Goal: Task Accomplishment & Management: Manage account settings

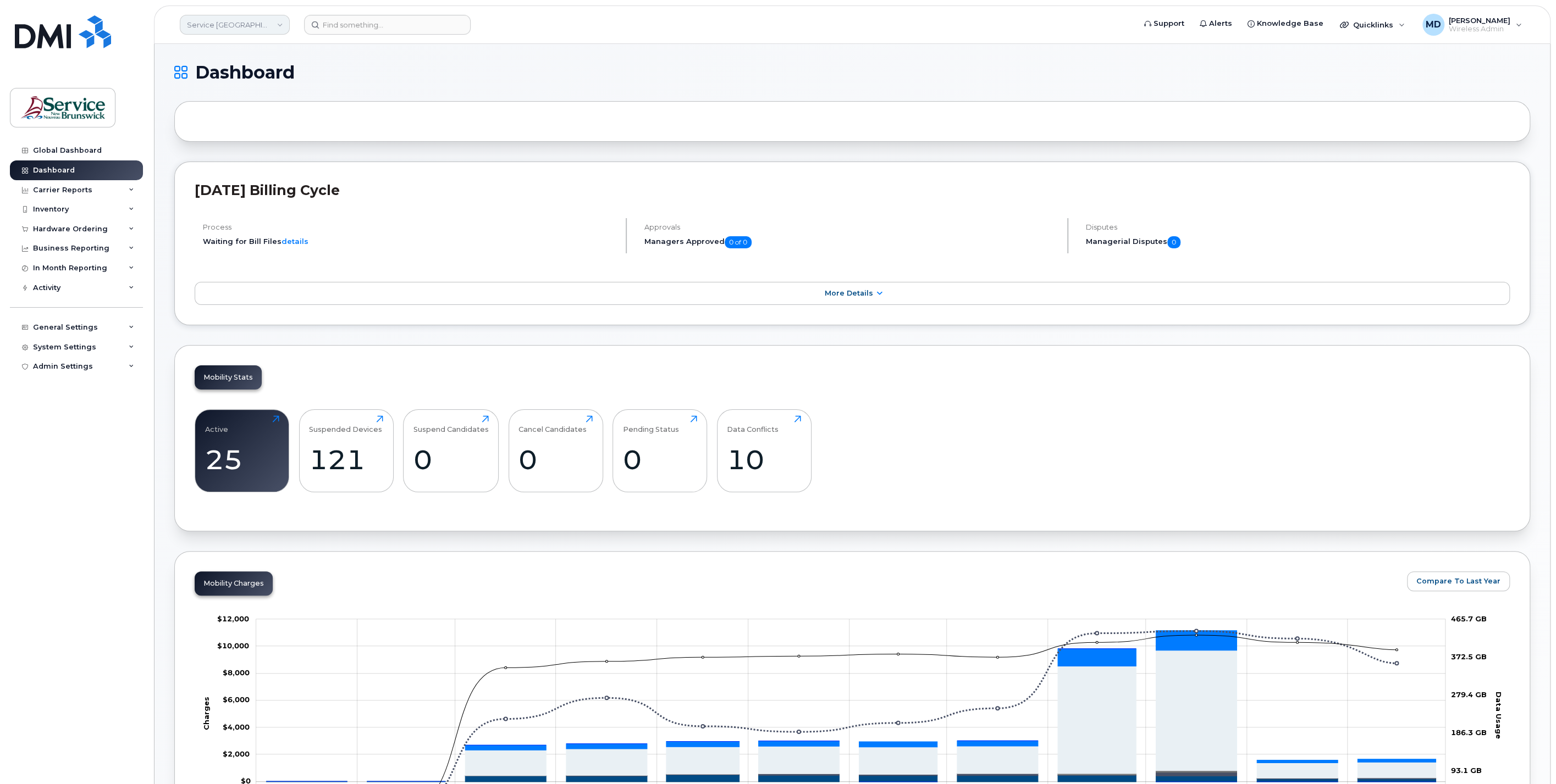
click at [241, 22] on link "Service New Brunswick (SNB)" at bounding box center [234, 25] width 110 height 20
click at [239, 170] on link "ASD-W (SNB)" at bounding box center [262, 173] width 161 height 22
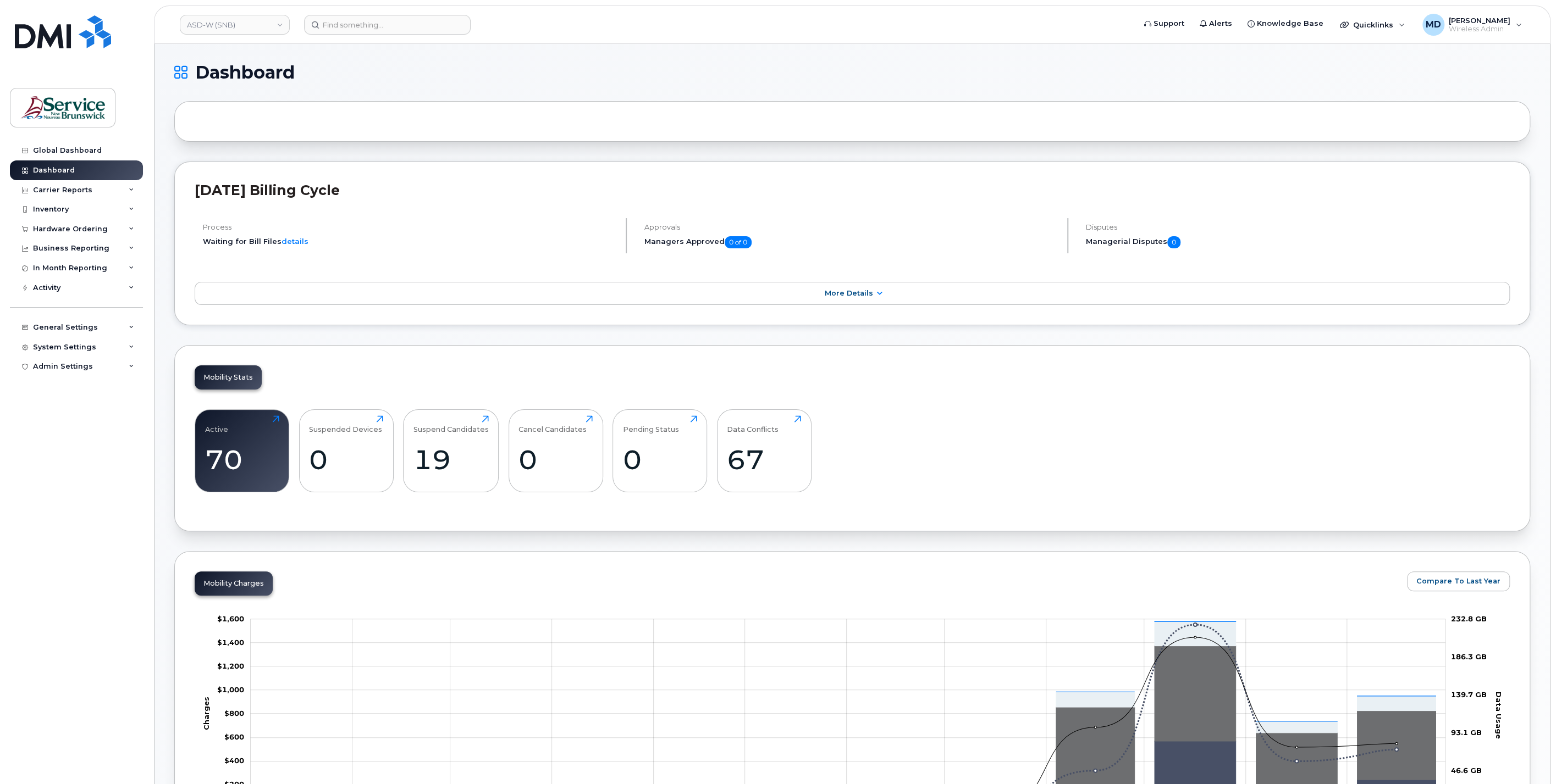
scroll to position [203, 0]
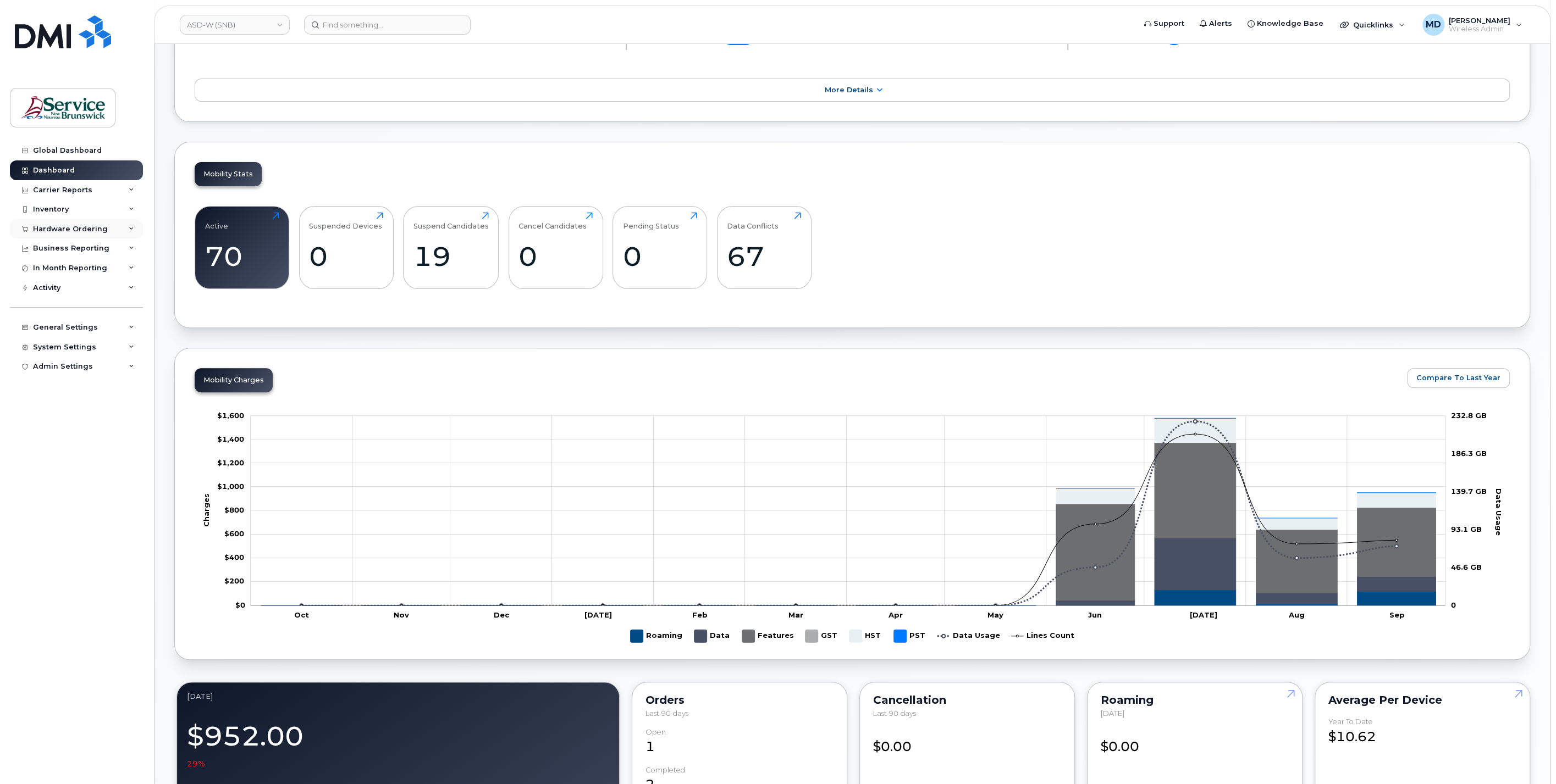
click at [92, 231] on div "Hardware Ordering" at bounding box center [70, 229] width 75 height 9
click at [74, 269] on link "Orders" at bounding box center [86, 270] width 114 height 21
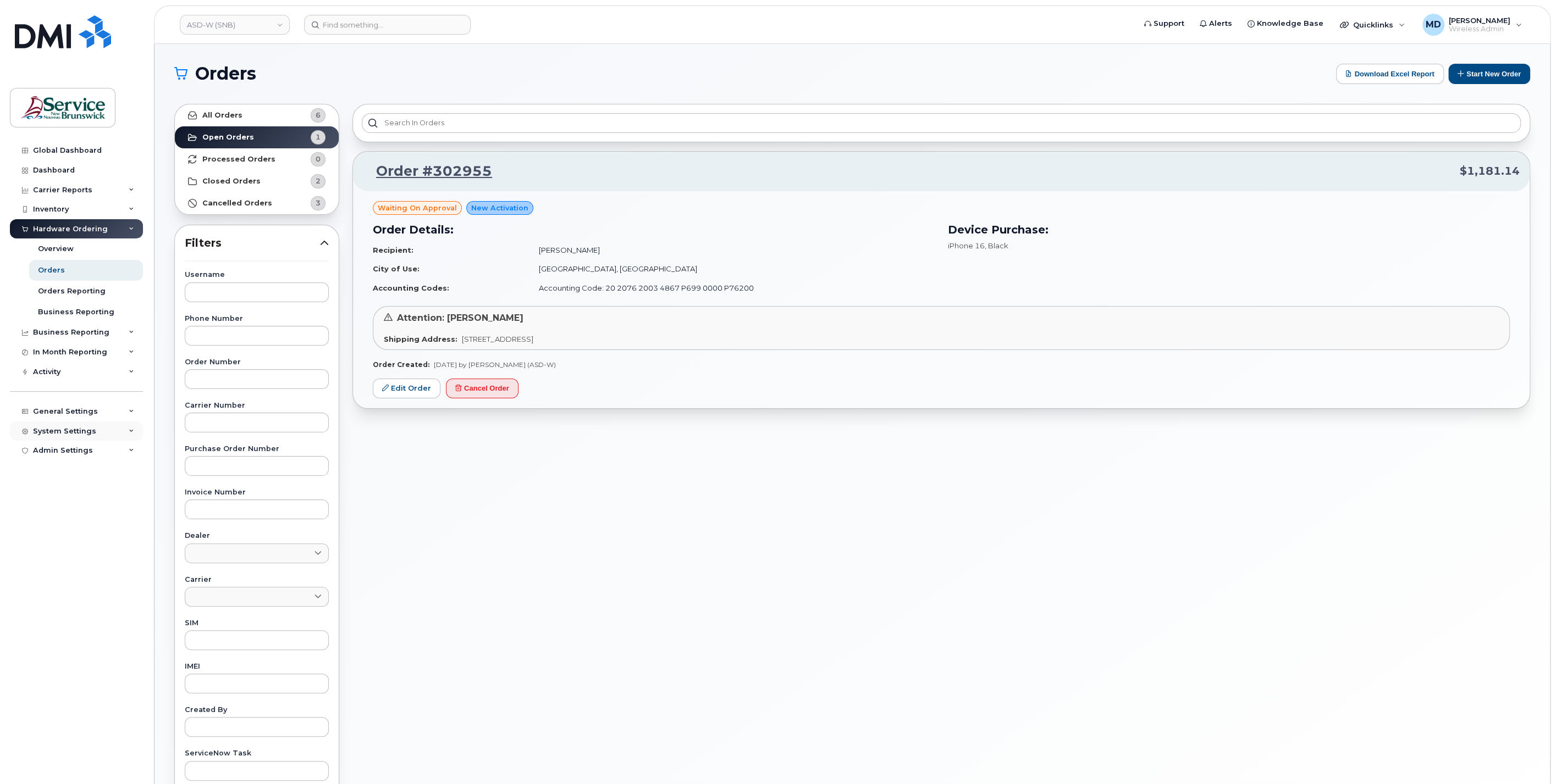
click at [63, 430] on div "System Settings" at bounding box center [64, 431] width 63 height 9
click at [62, 575] on div "Hardware Ordering" at bounding box center [75, 578] width 75 height 10
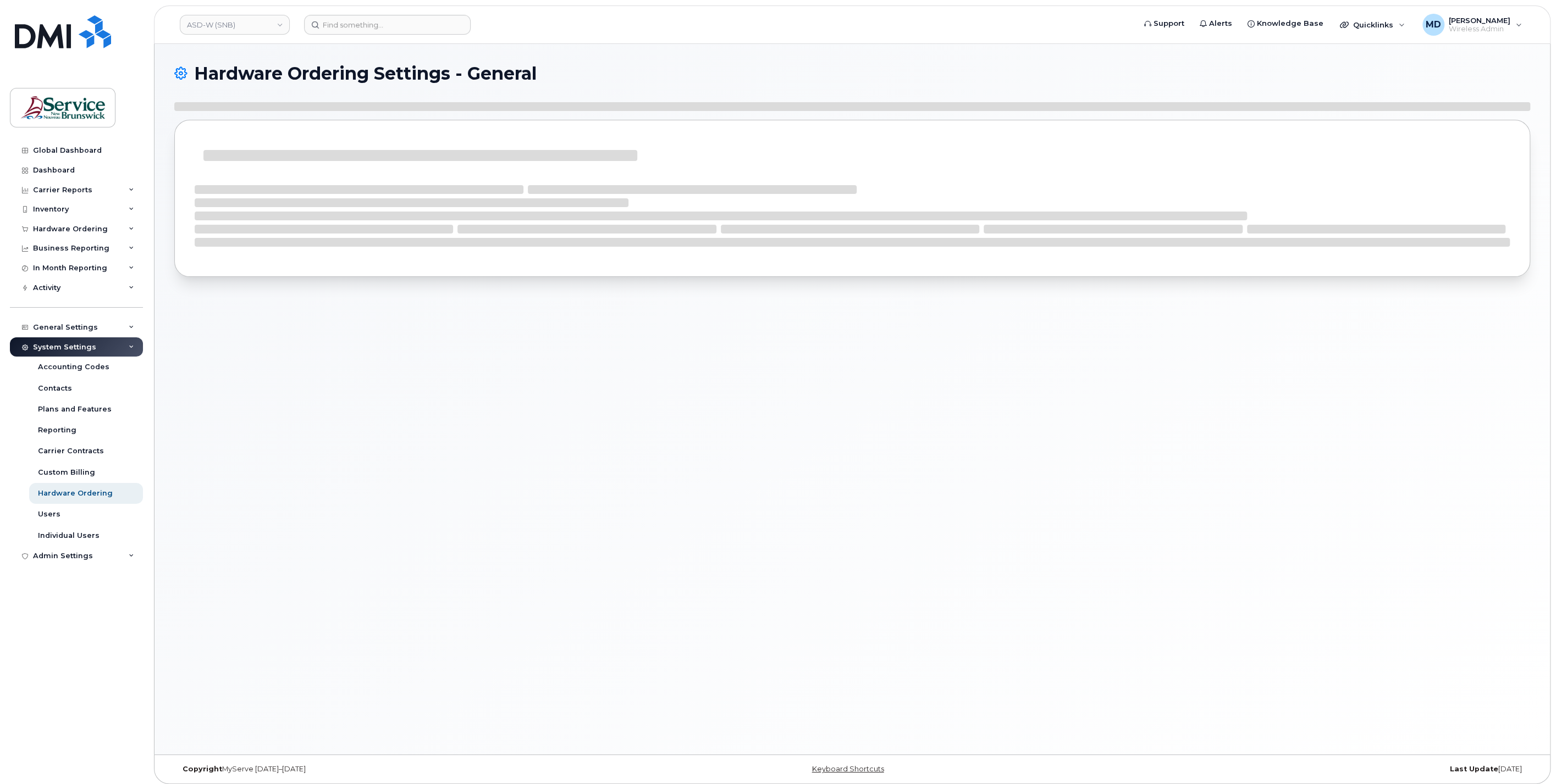
select select "admins"
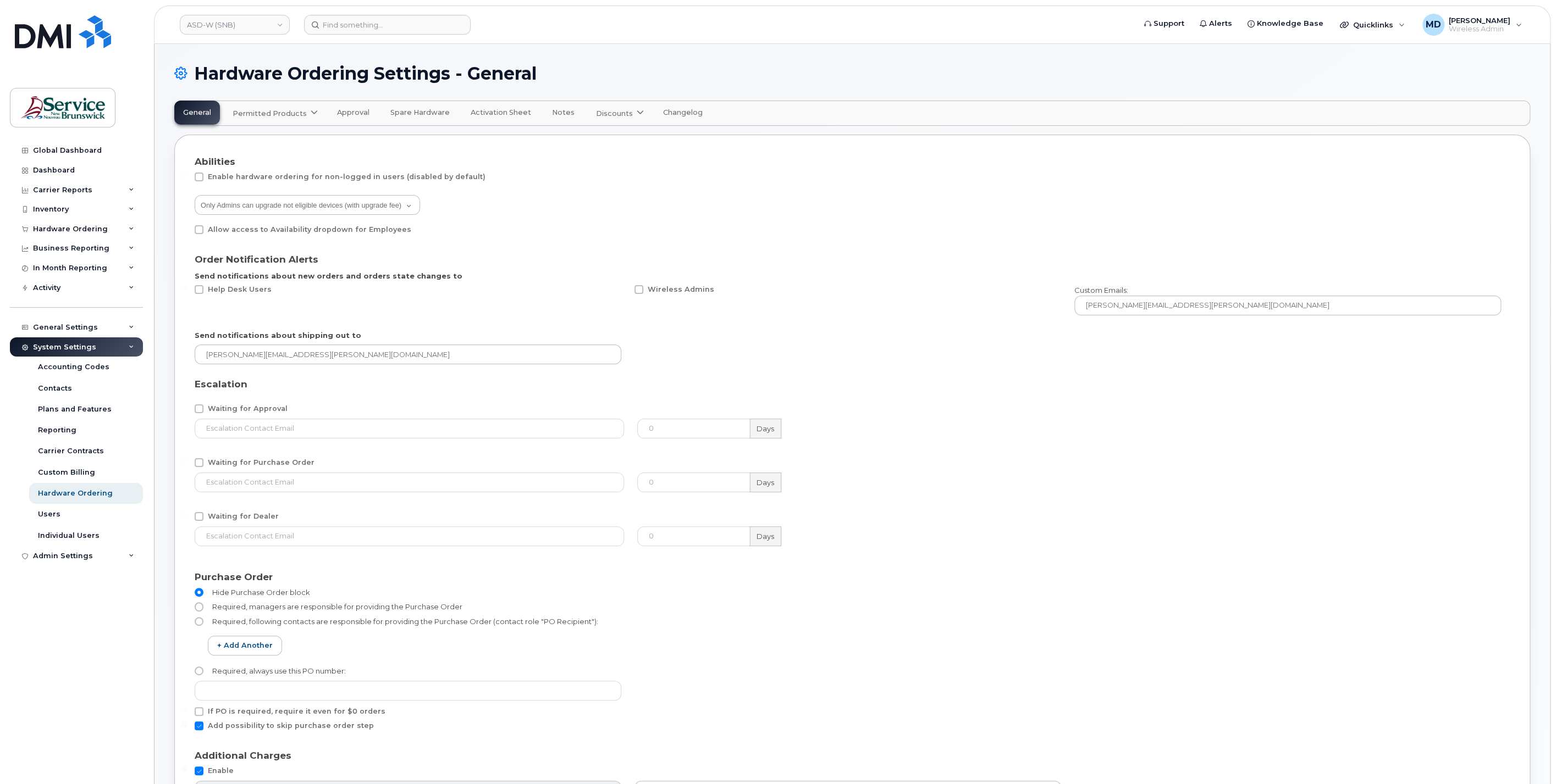
click at [347, 114] on span "Approval" at bounding box center [353, 113] width 32 height 9
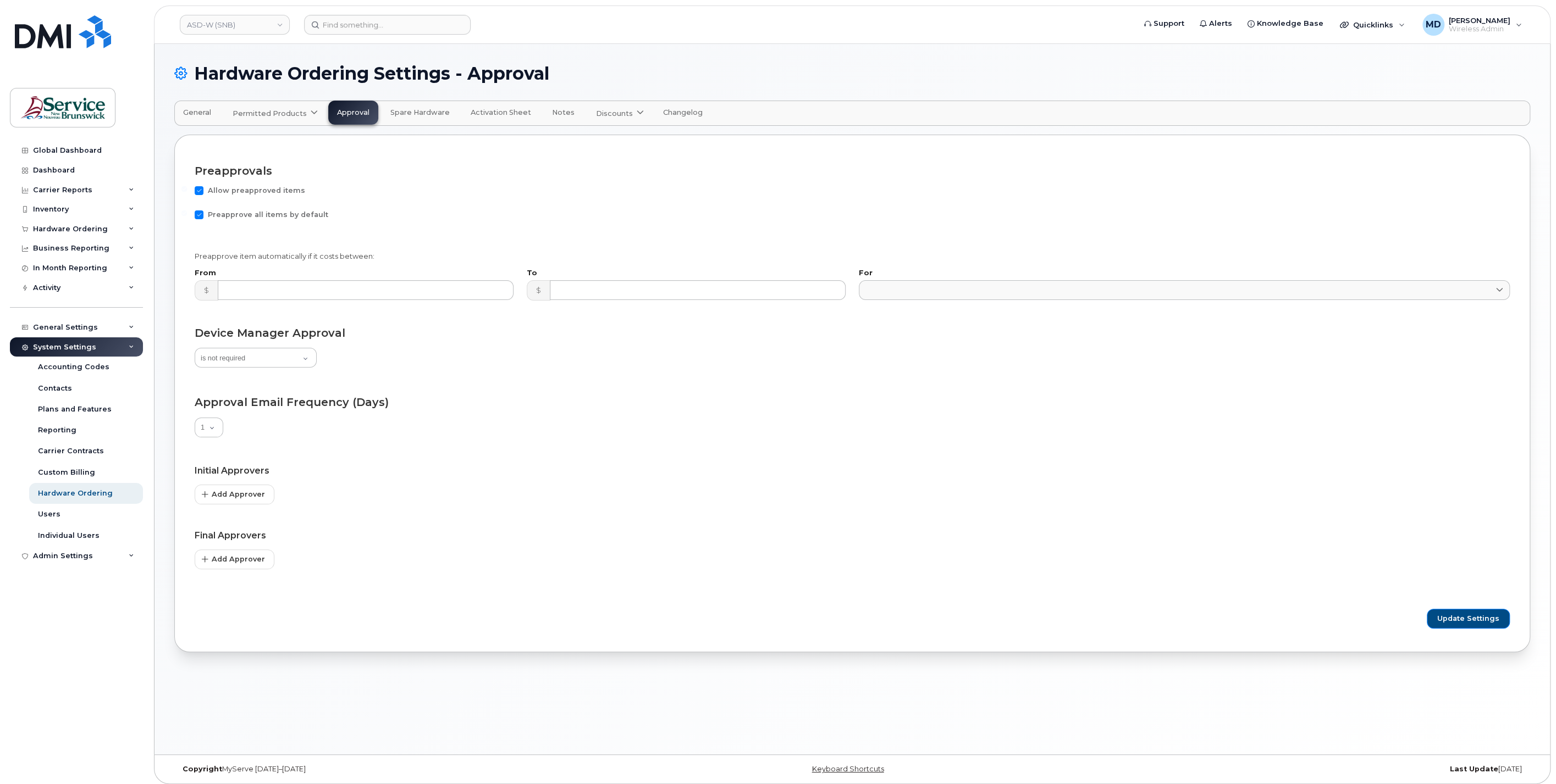
click at [277, 113] on span "Permitted Products" at bounding box center [269, 113] width 74 height 11
click at [240, 143] on span "Bell" at bounding box center [242, 140] width 14 height 12
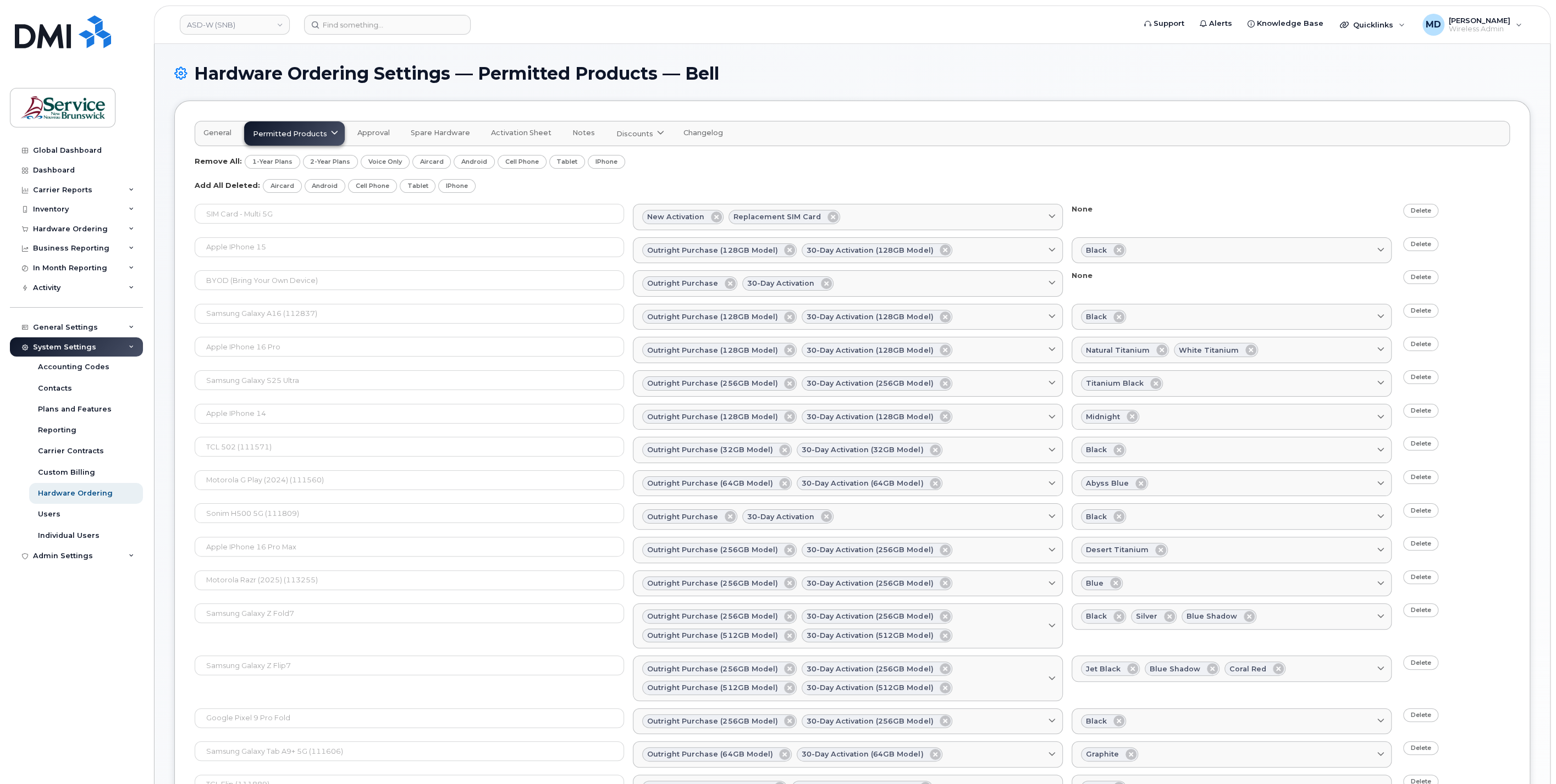
click at [220, 137] on button "General" at bounding box center [217, 133] width 46 height 24
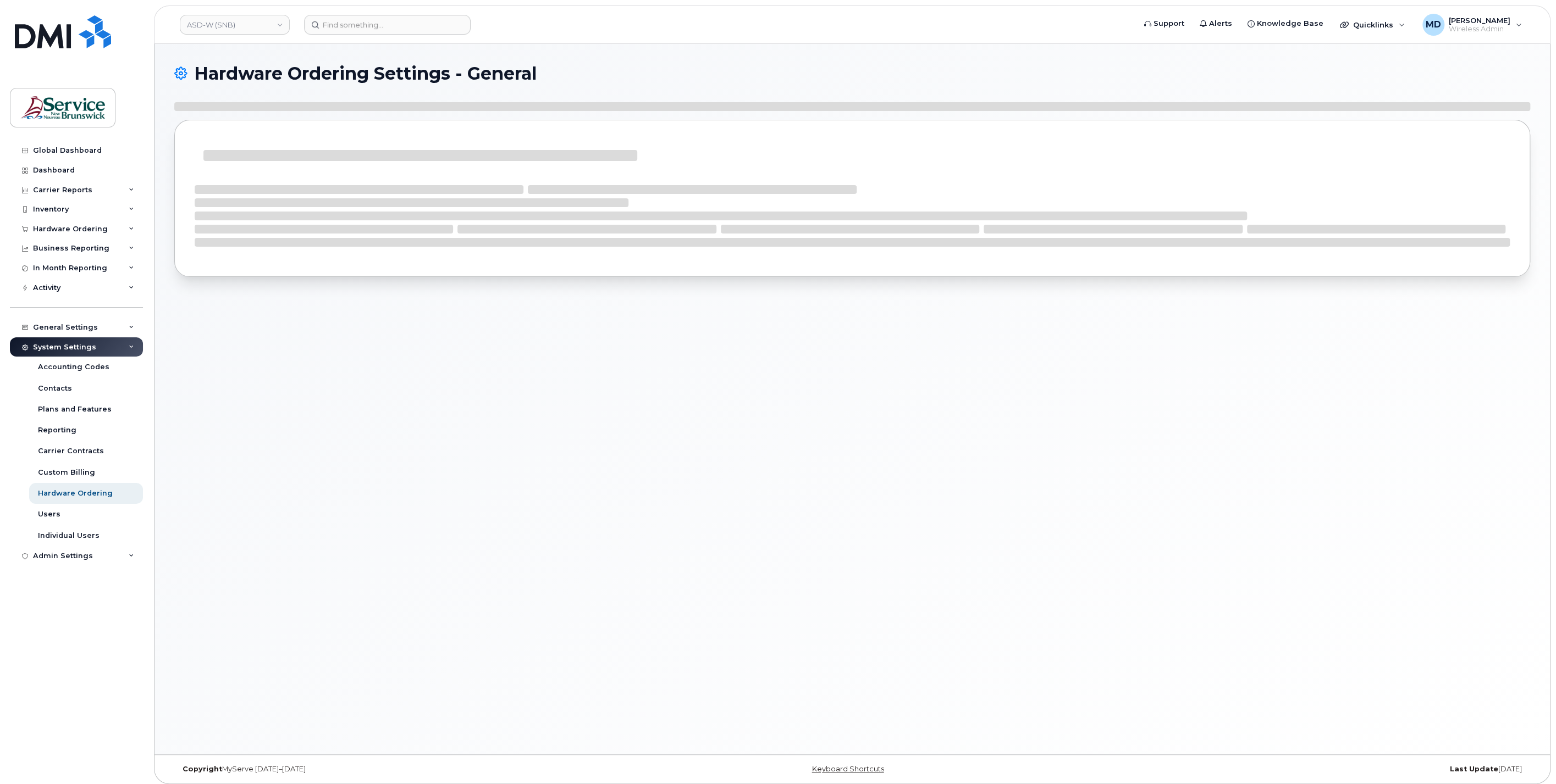
select select "admins"
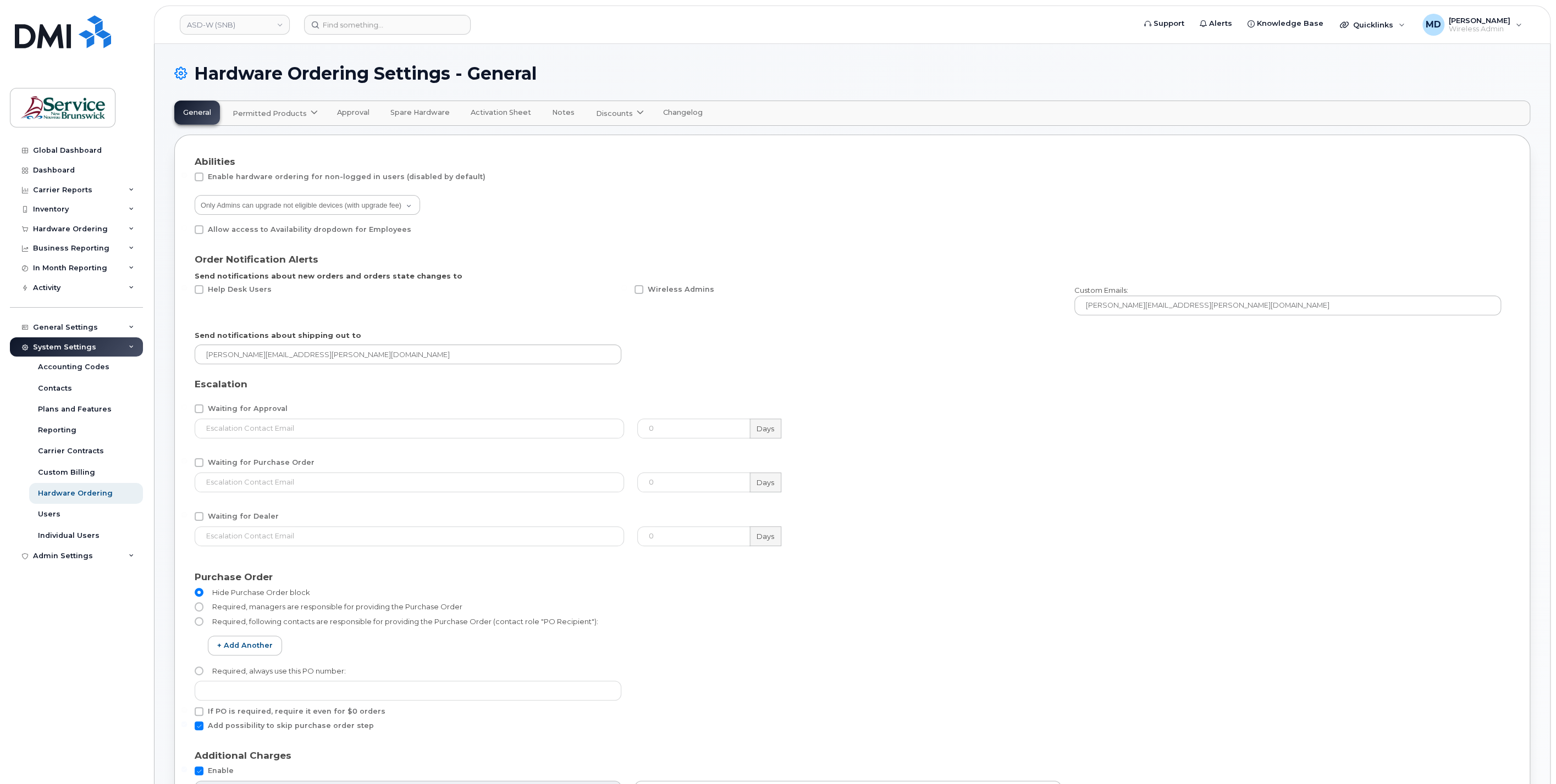
click at [343, 114] on span "Approval" at bounding box center [353, 113] width 32 height 9
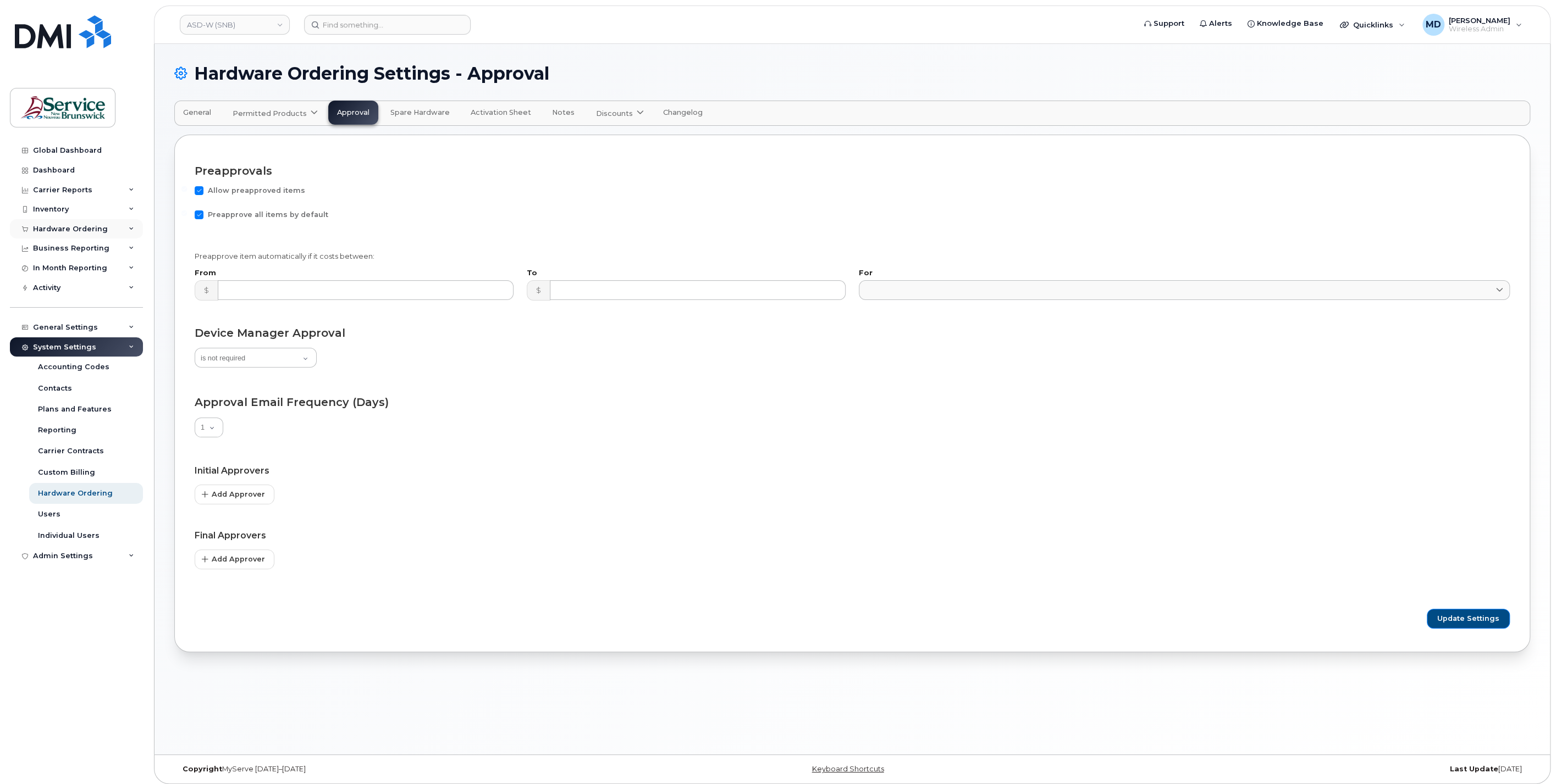
click at [74, 230] on div "Hardware Ordering" at bounding box center [70, 229] width 75 height 9
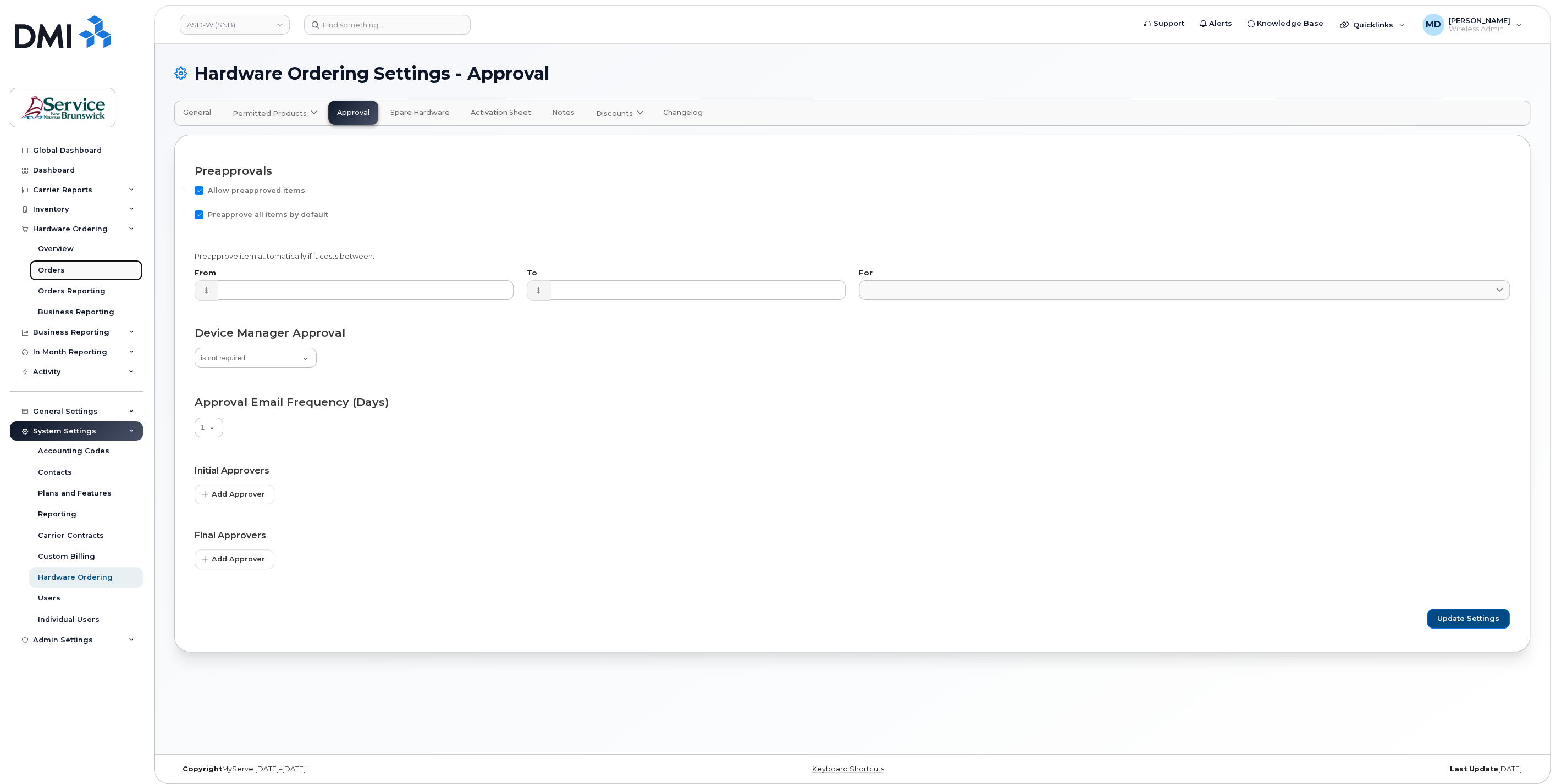
click at [55, 270] on div "Orders" at bounding box center [51, 270] width 27 height 10
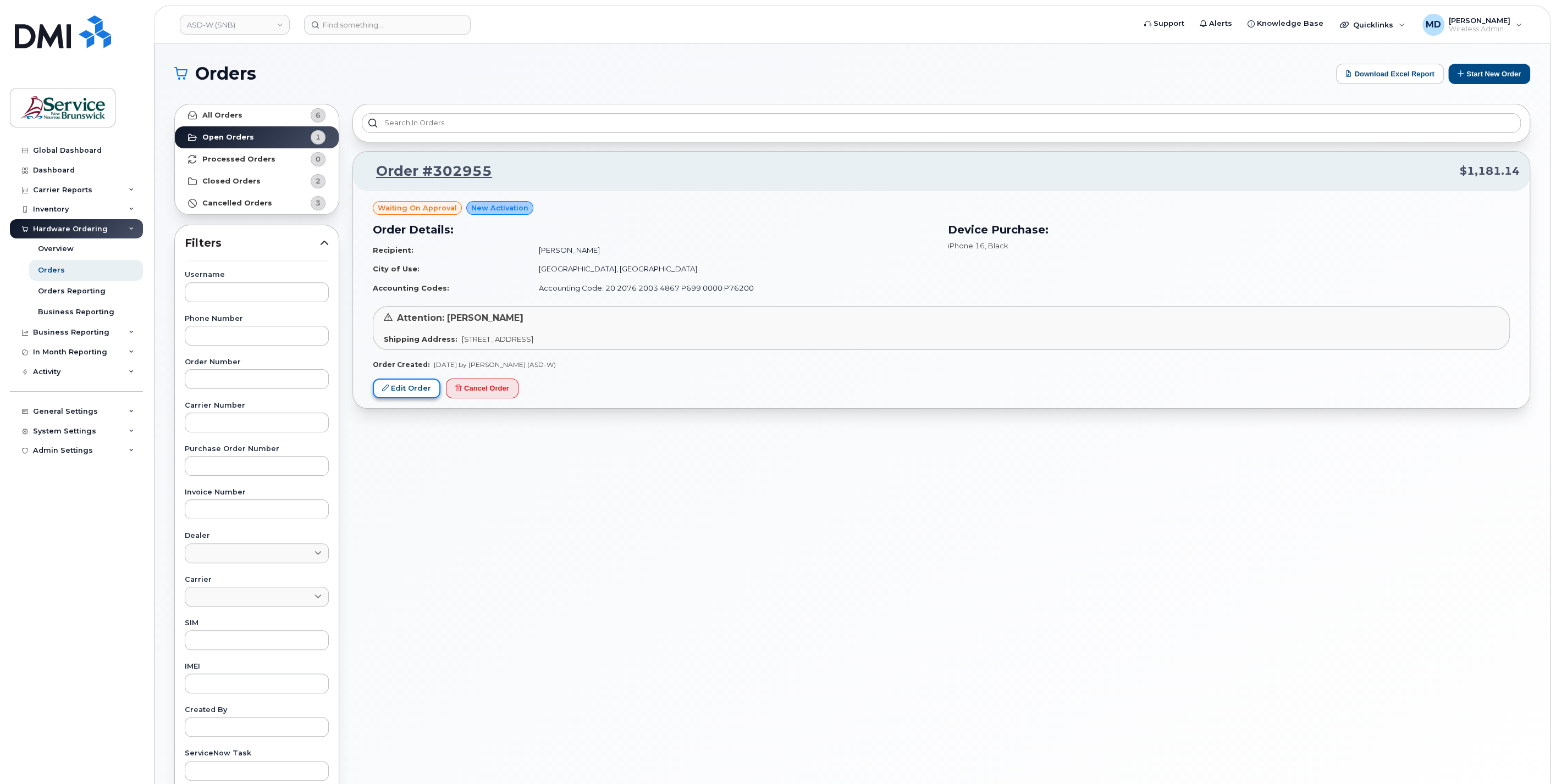
click at [403, 389] on link "Edit Order" at bounding box center [406, 389] width 67 height 21
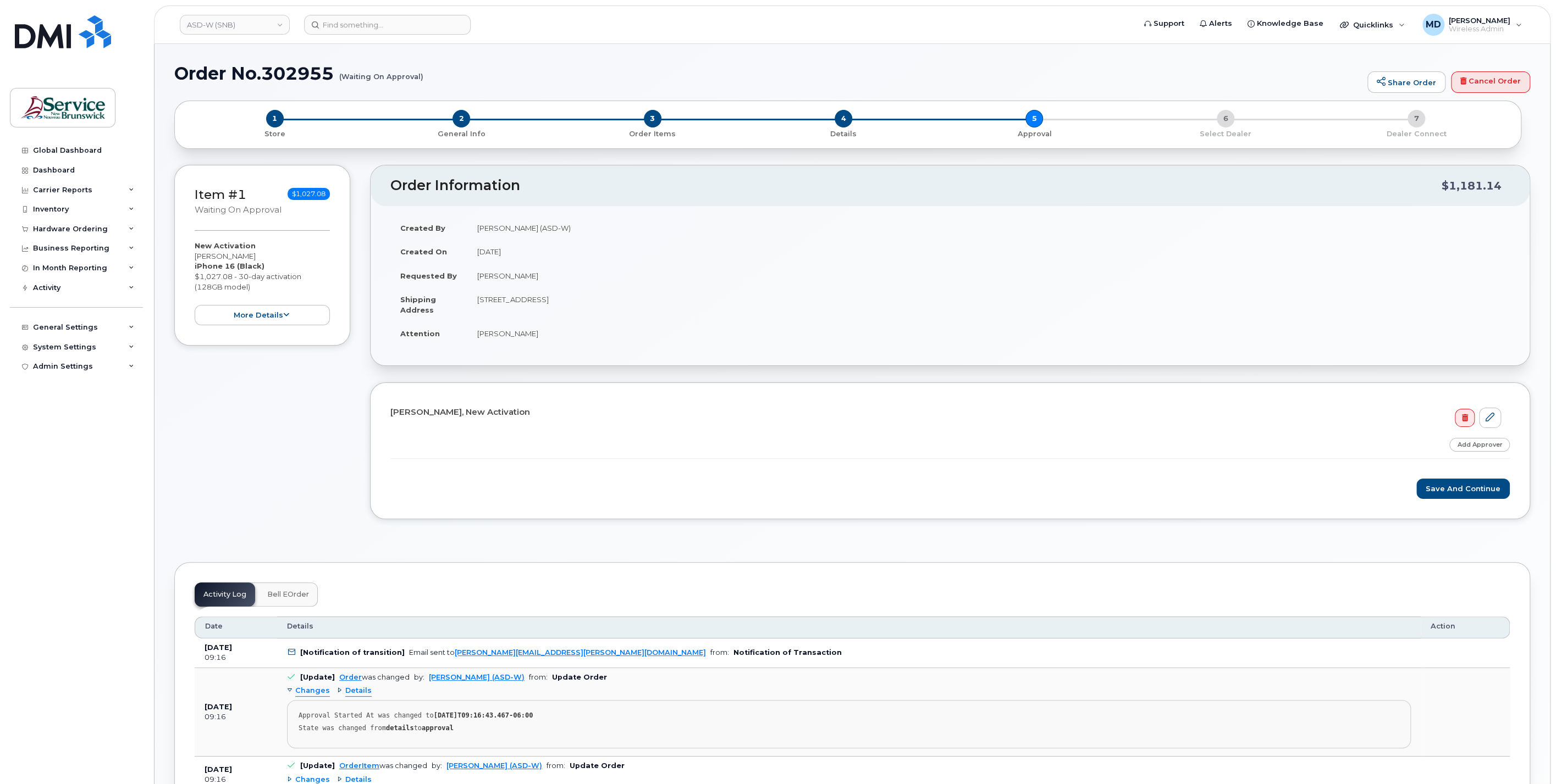
click at [303, 595] on span "Bell eOrder" at bounding box center [288, 595] width 42 height 9
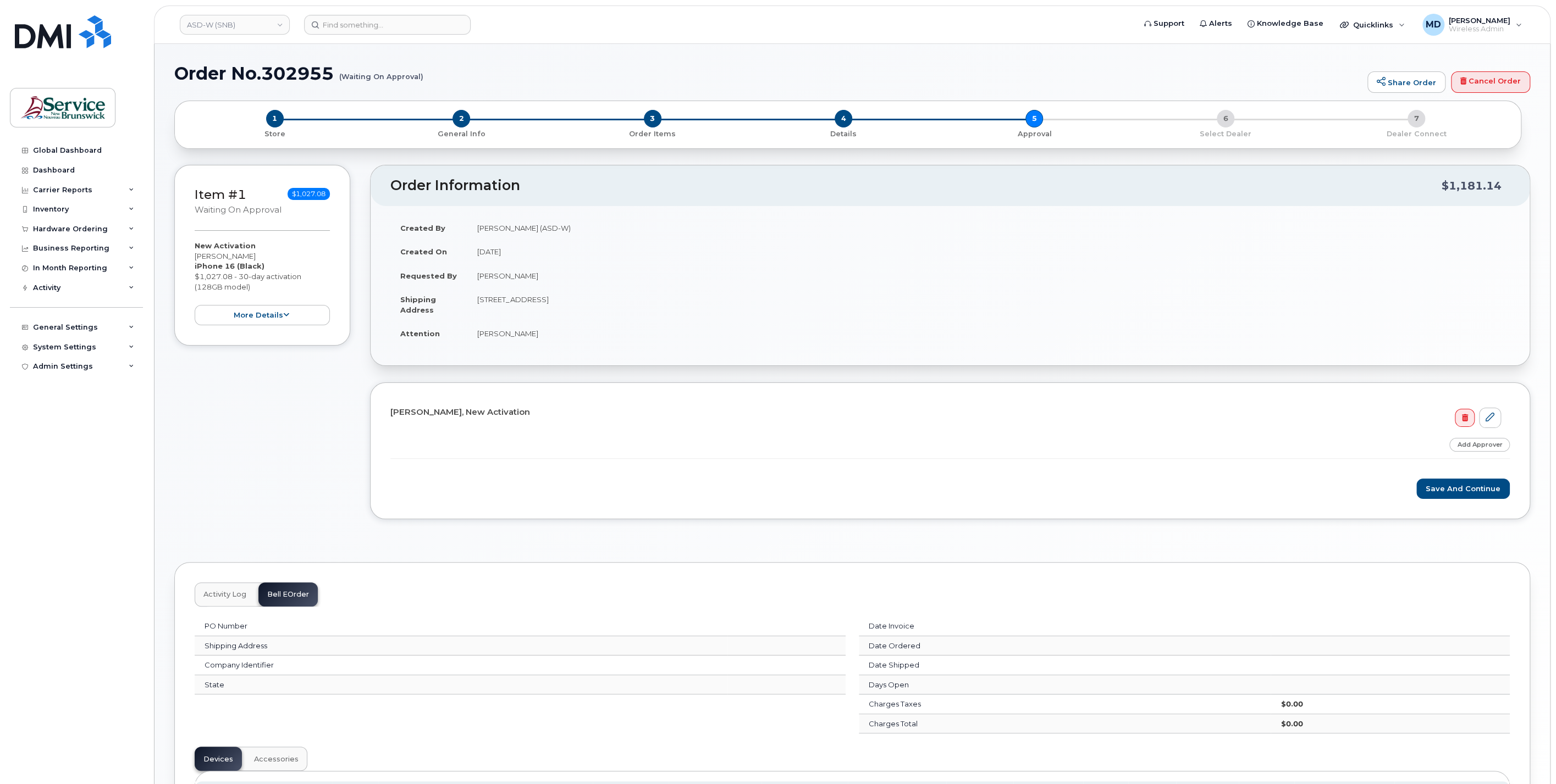
drag, startPoint x: 228, startPoint y: 592, endPoint x: 237, endPoint y: 586, distance: 10.8
click at [226, 592] on span "Activity Log" at bounding box center [224, 595] width 43 height 9
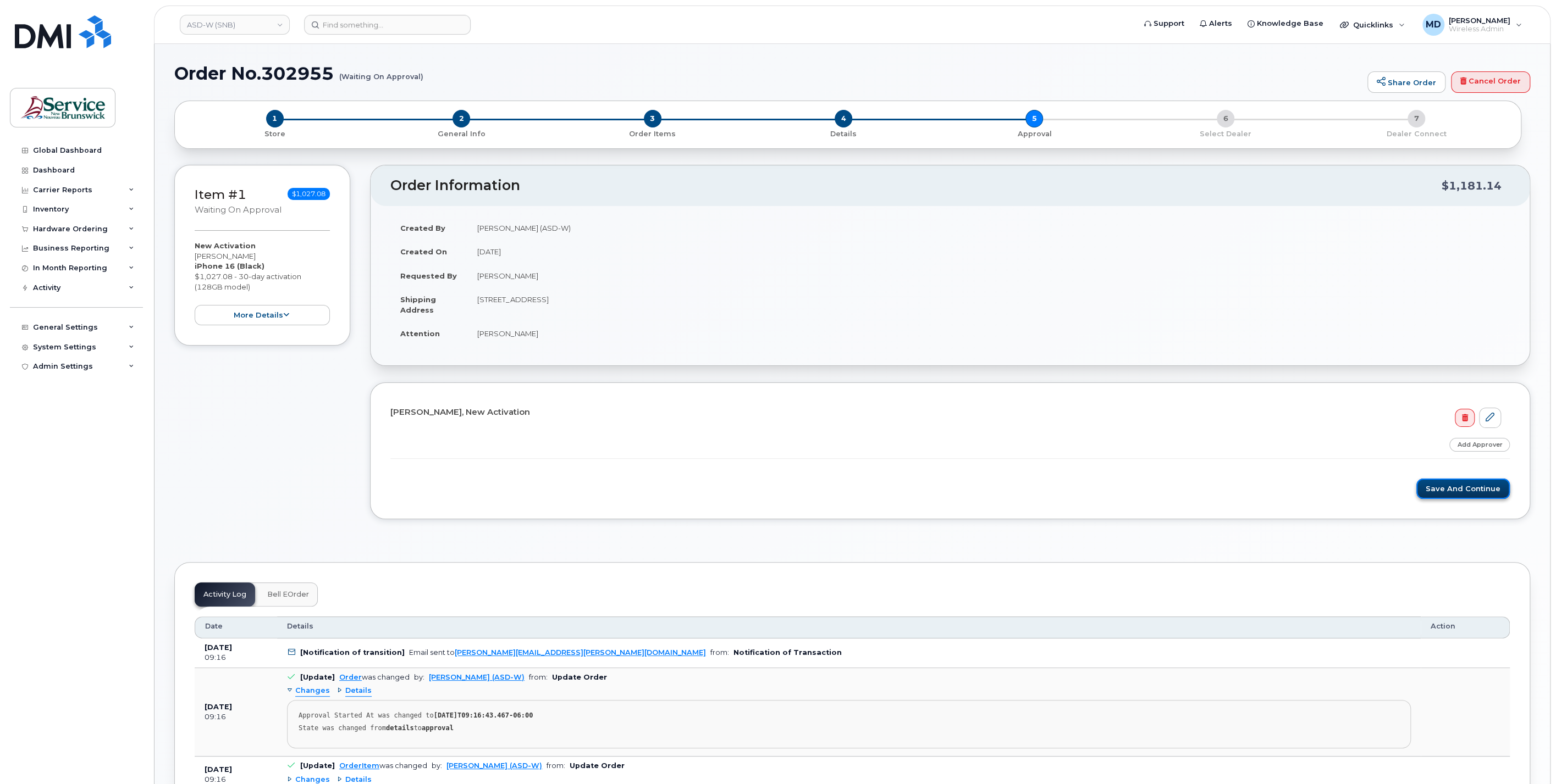
click at [1461, 484] on button "Save and Continue" at bounding box center [1463, 489] width 94 height 21
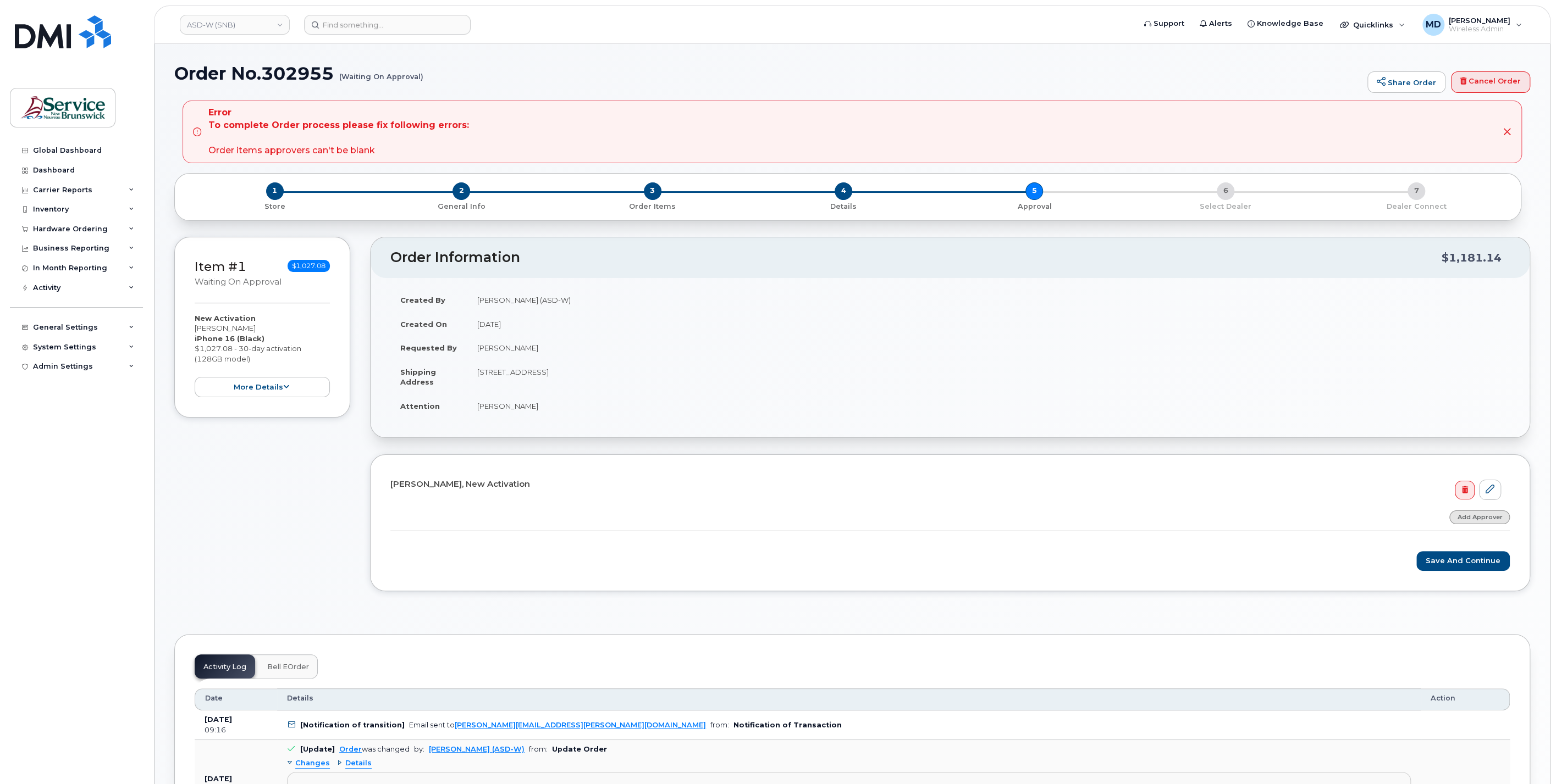
click at [1475, 514] on link "Add Approver" at bounding box center [1479, 517] width 60 height 14
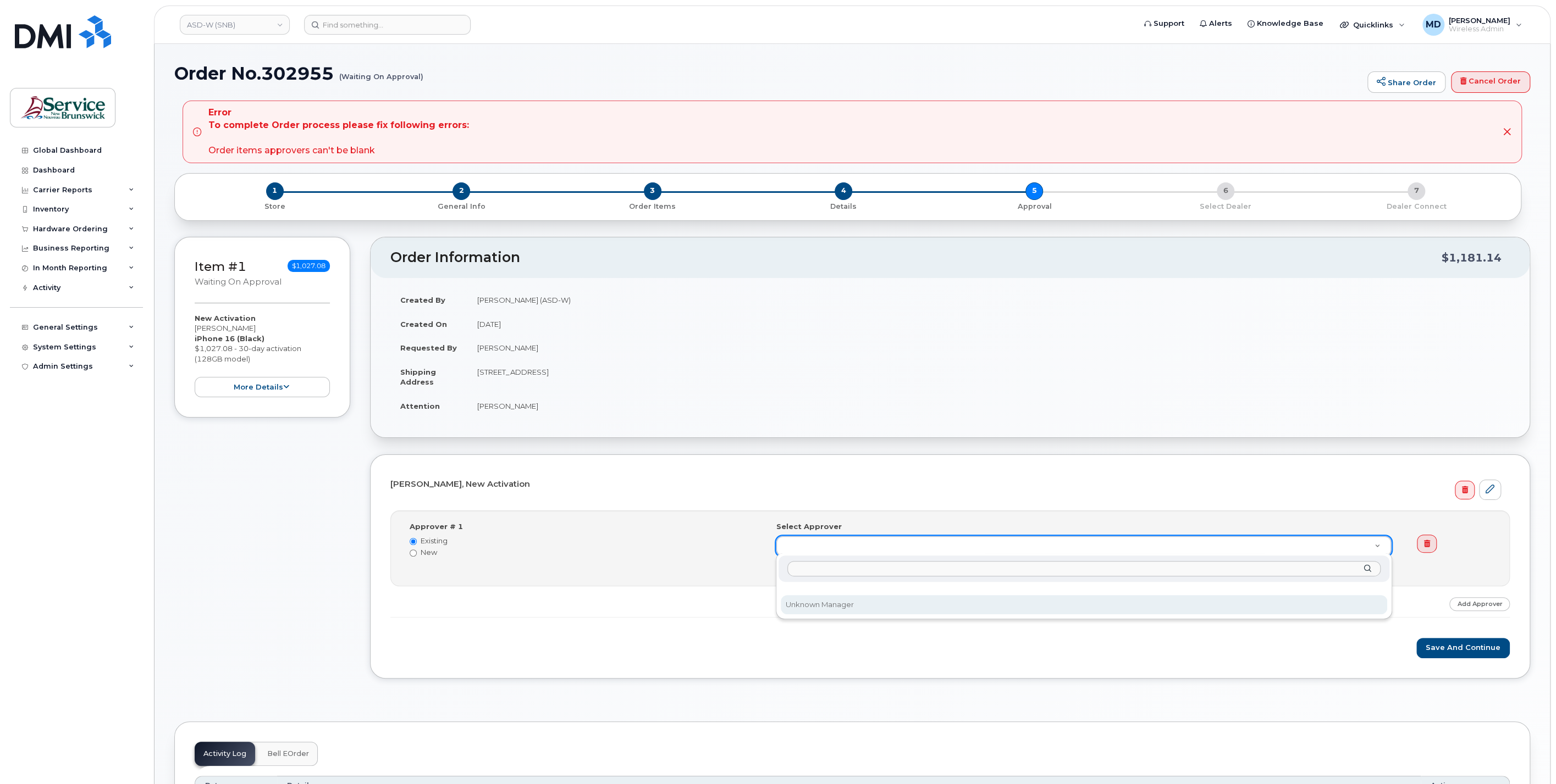
select select
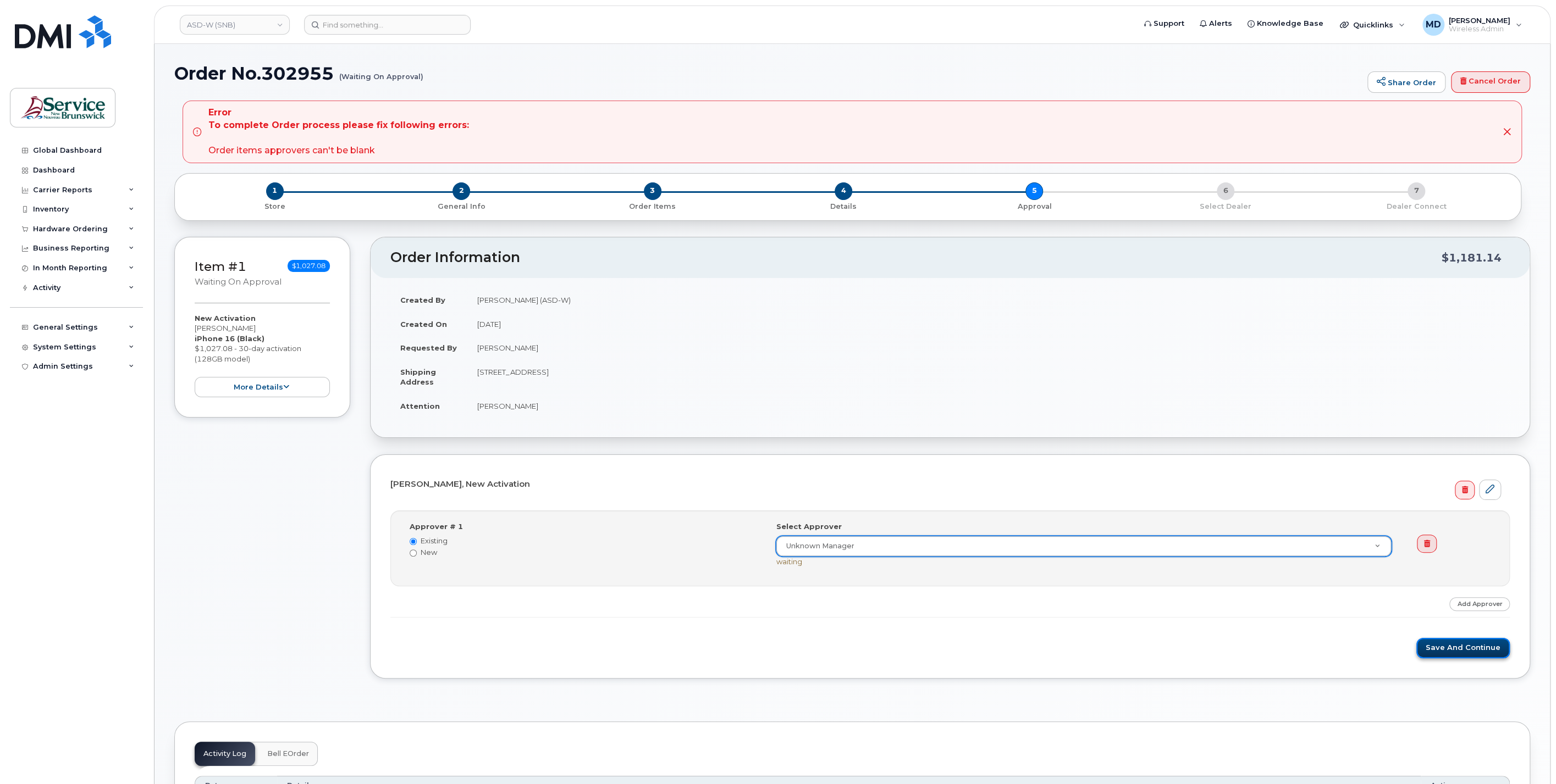
click at [1469, 643] on button "Save and Continue" at bounding box center [1463, 648] width 94 height 21
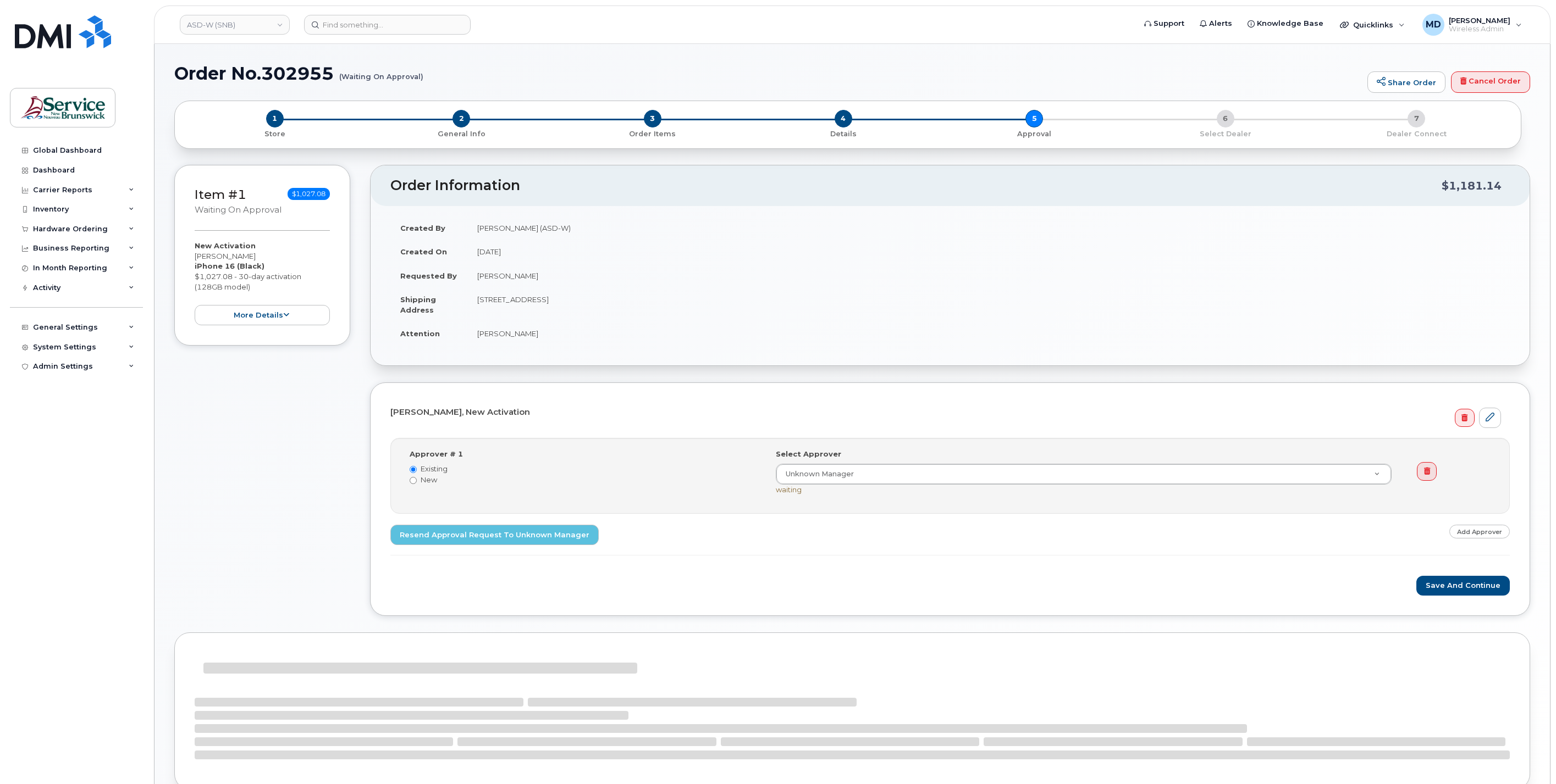
select select
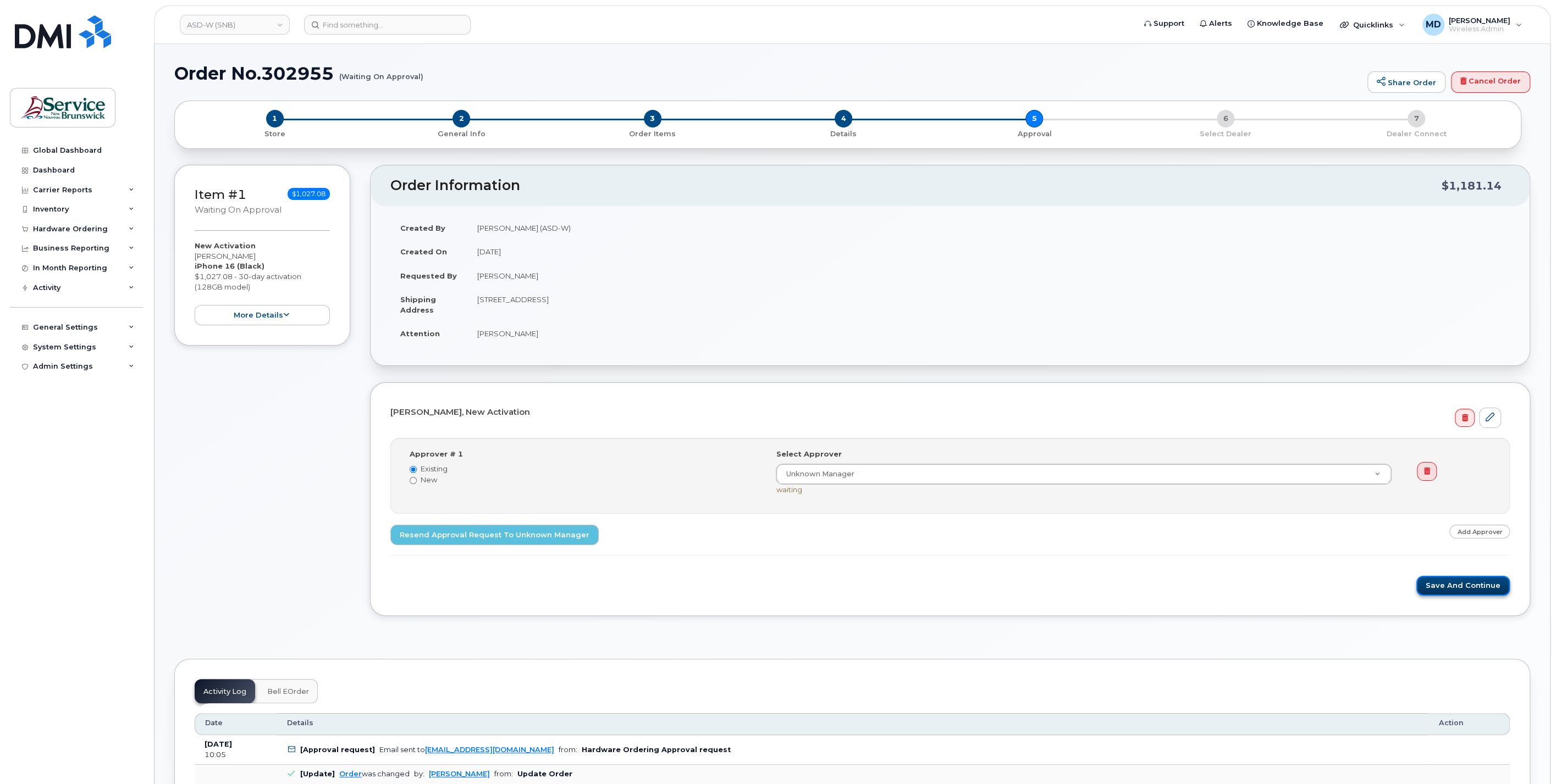
click at [1437, 586] on button "Save and Continue" at bounding box center [1463, 586] width 94 height 21
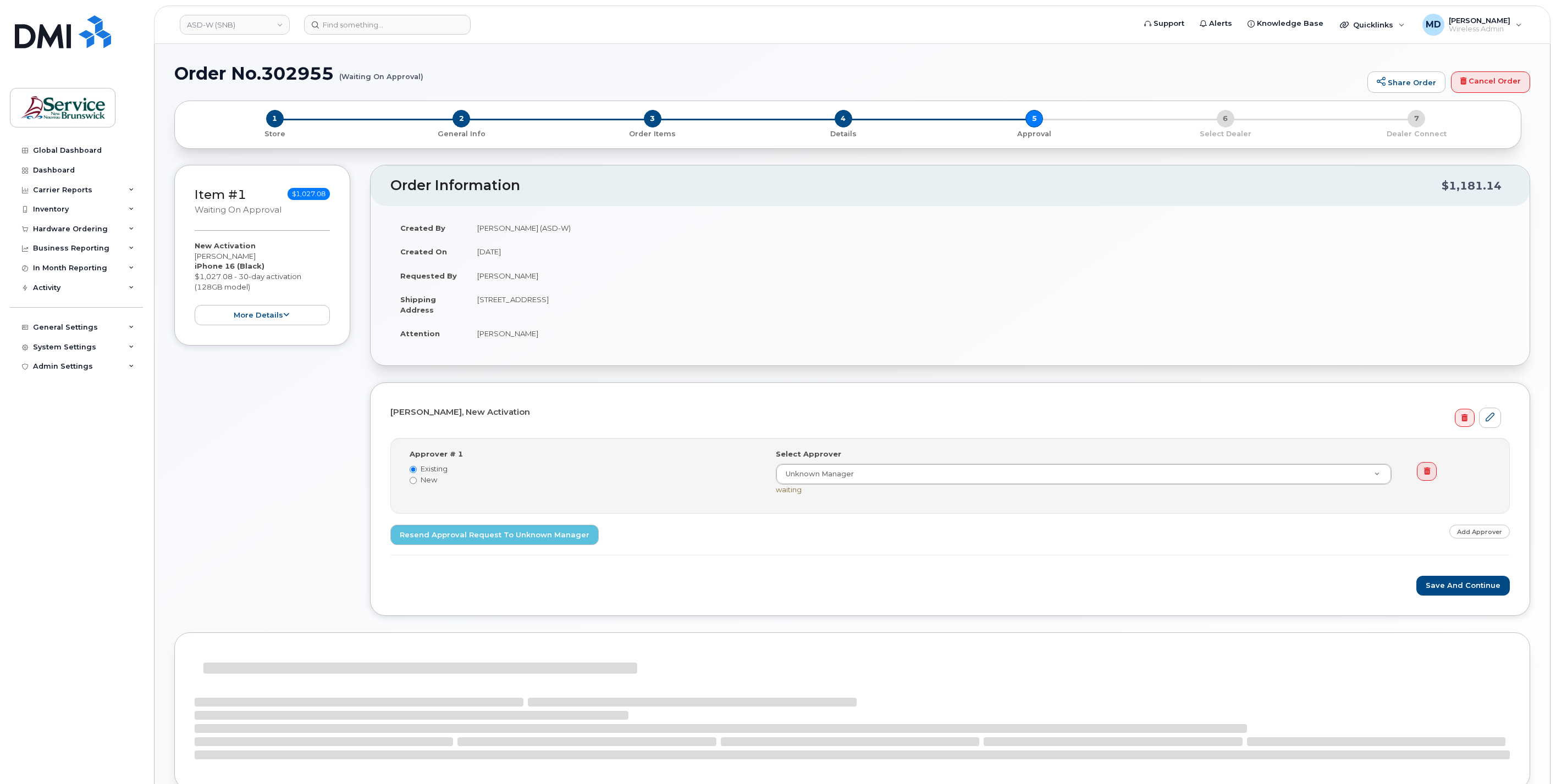
select select
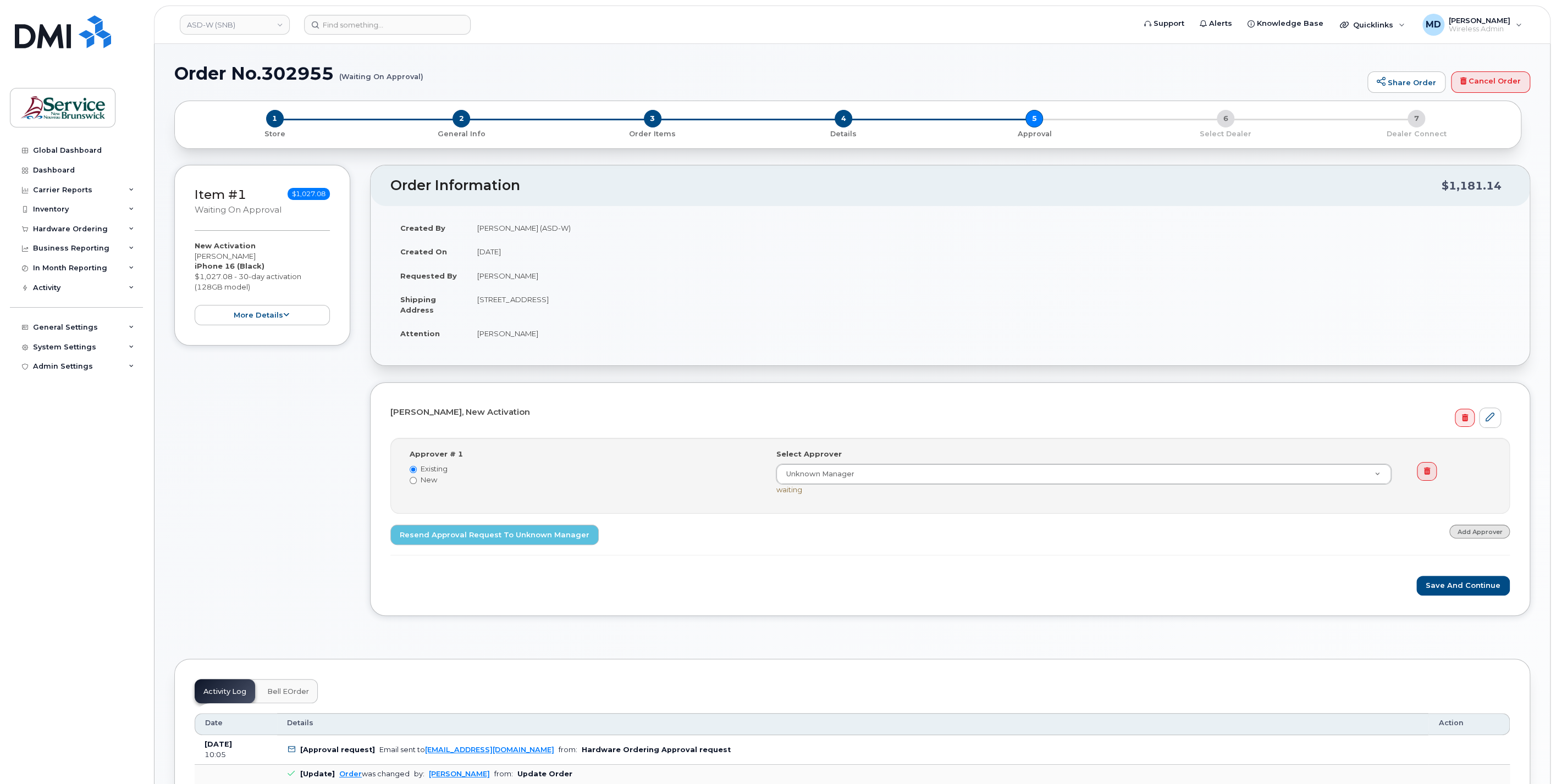
click at [1471, 527] on link "Add Approver" at bounding box center [1479, 532] width 60 height 14
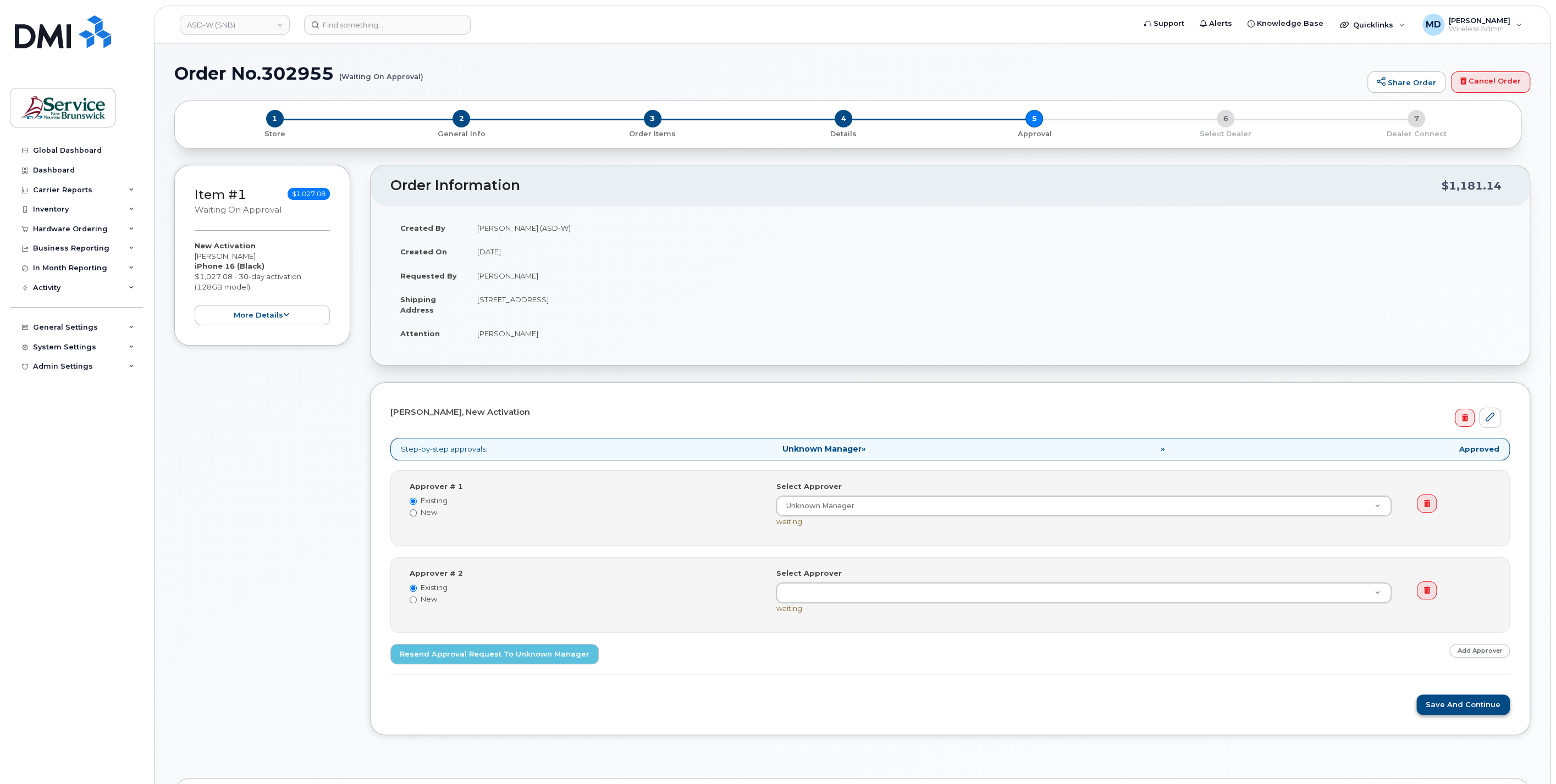
click at [1426, 589] on icon at bounding box center [1427, 590] width 6 height 7
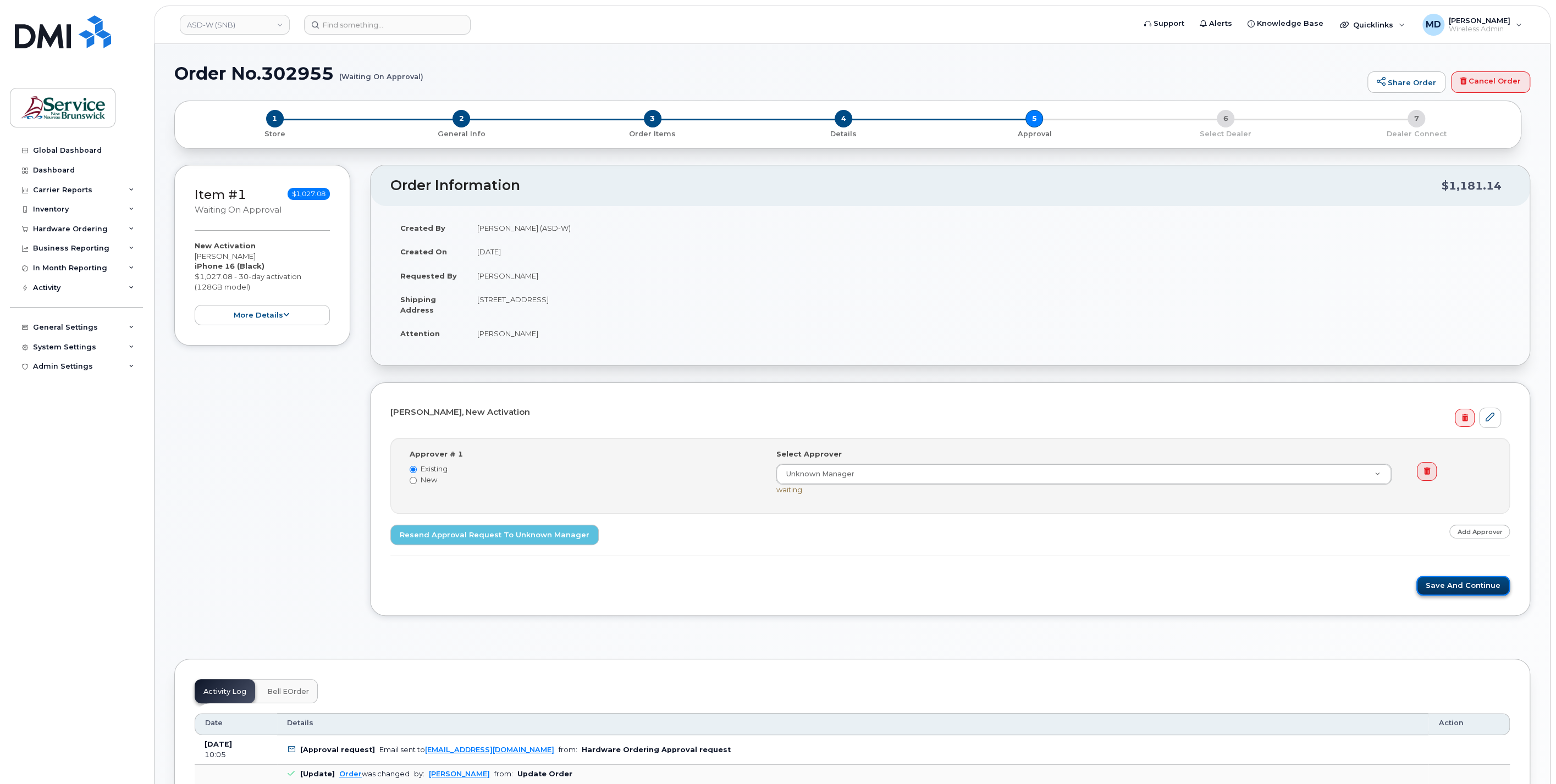
click at [1463, 588] on button "Save and Continue" at bounding box center [1463, 586] width 94 height 21
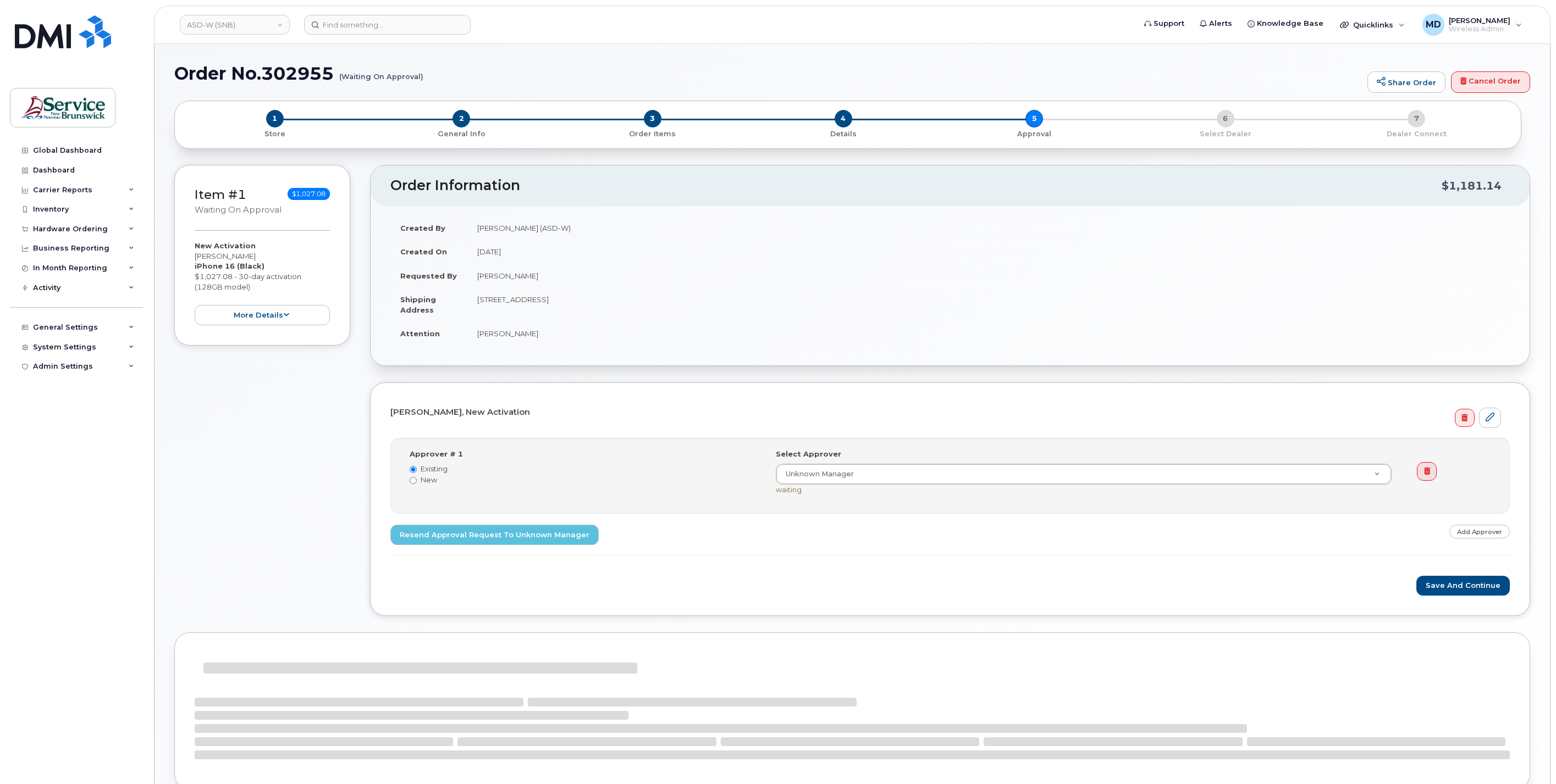
select select
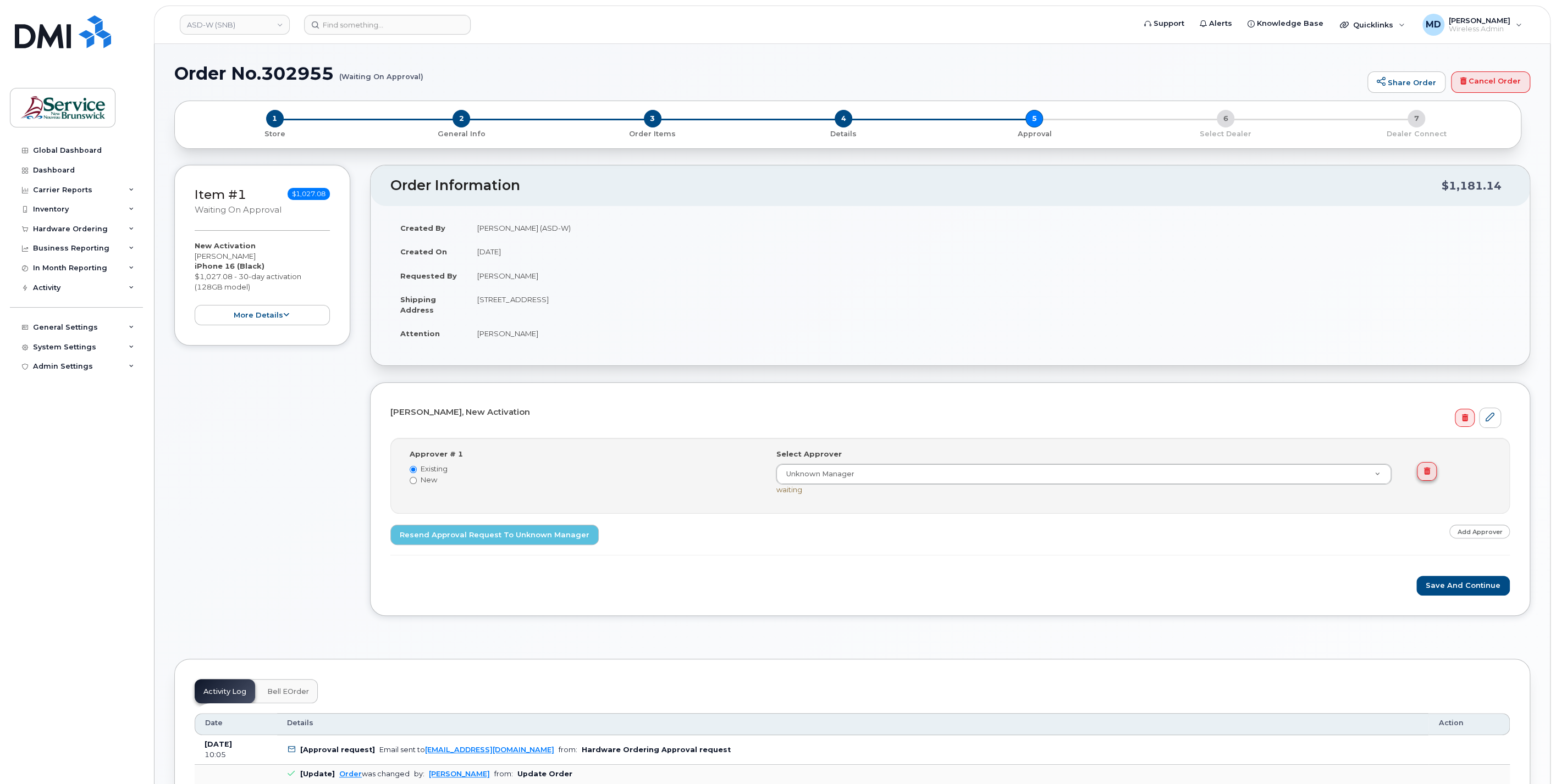
click at [1427, 472] on link at bounding box center [1426, 472] width 19 height 19
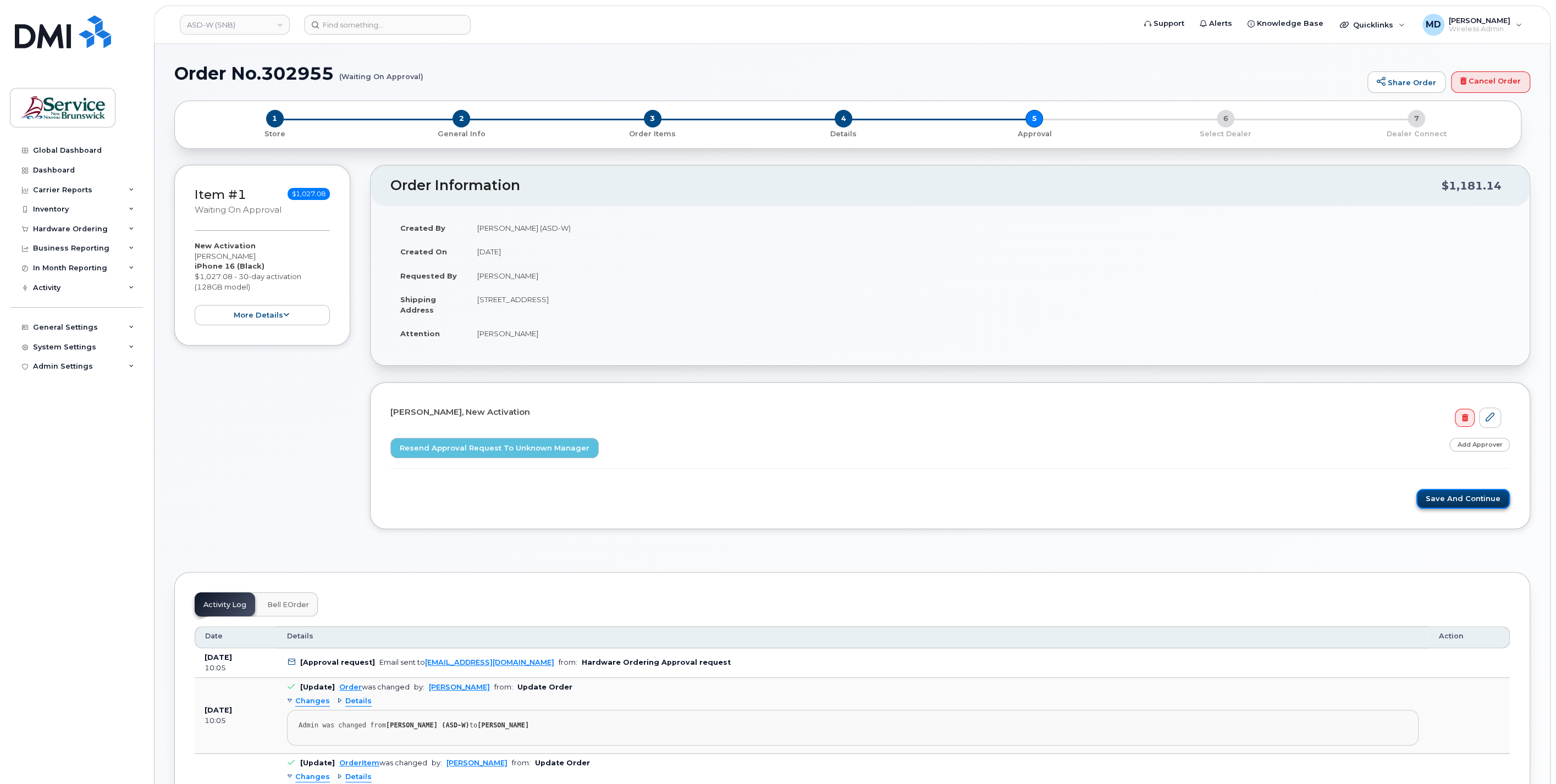
click at [1462, 497] on button "Save and Continue" at bounding box center [1463, 499] width 94 height 21
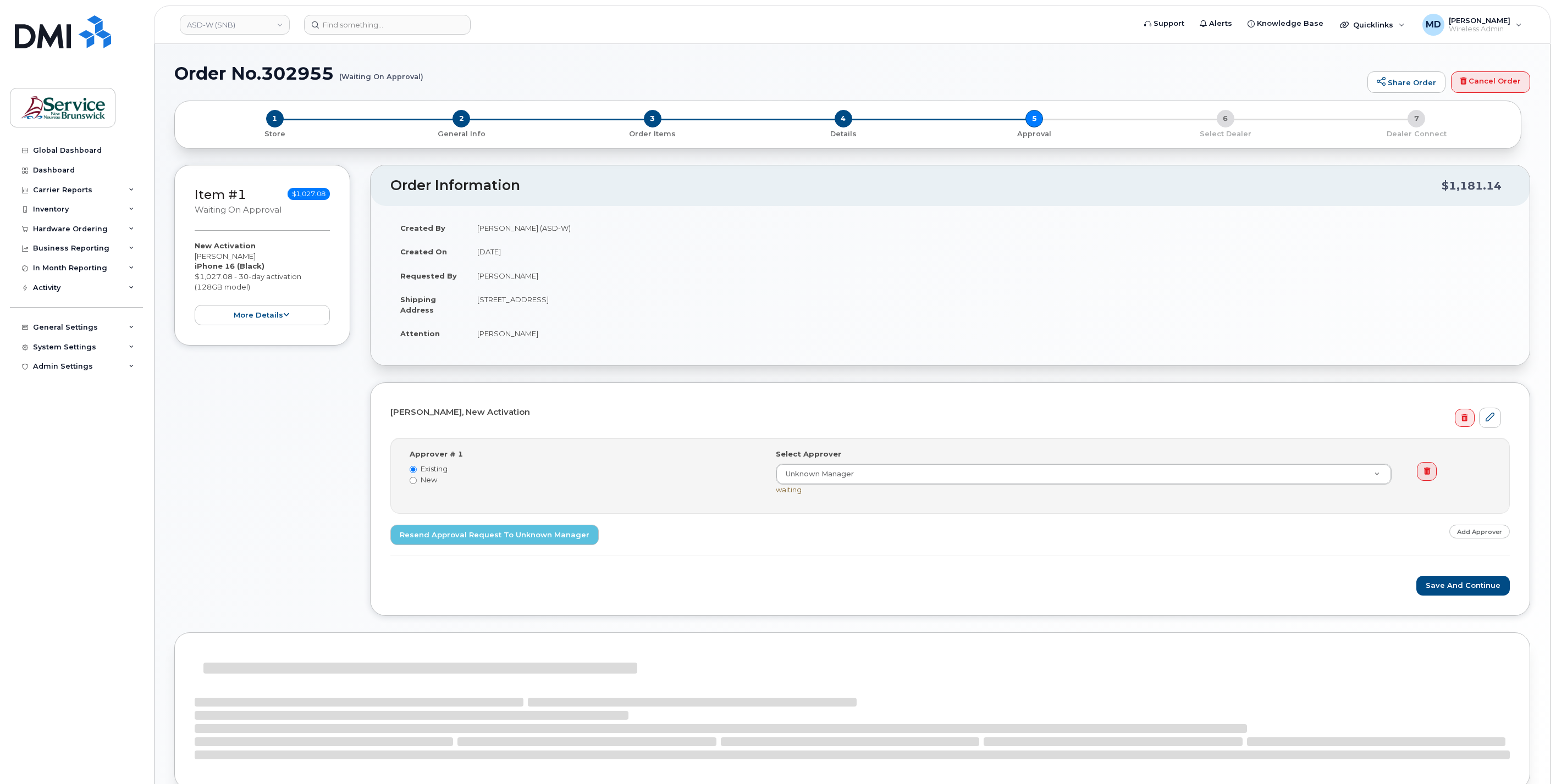
select select
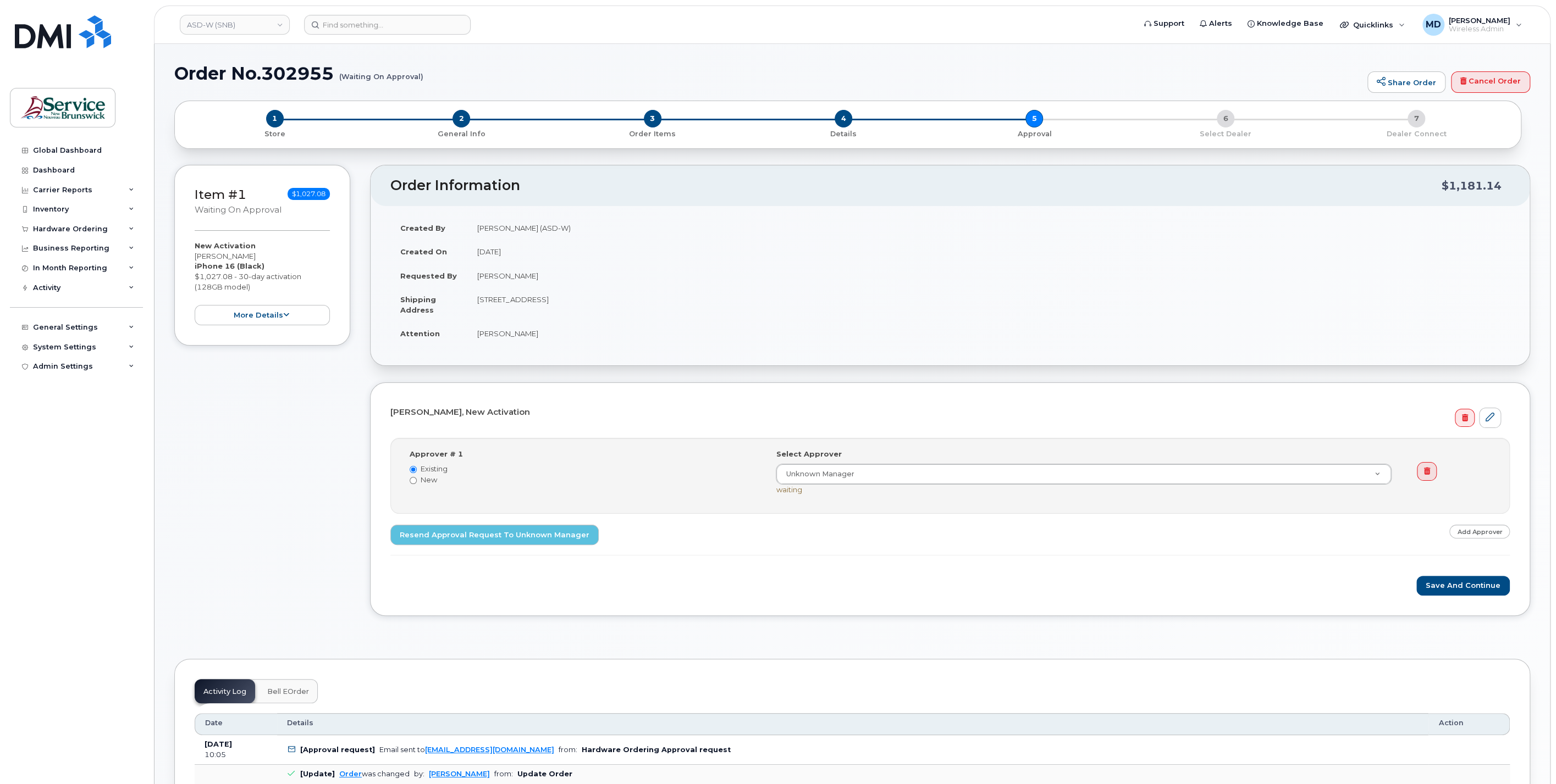
click at [1423, 467] on link at bounding box center [1426, 472] width 19 height 19
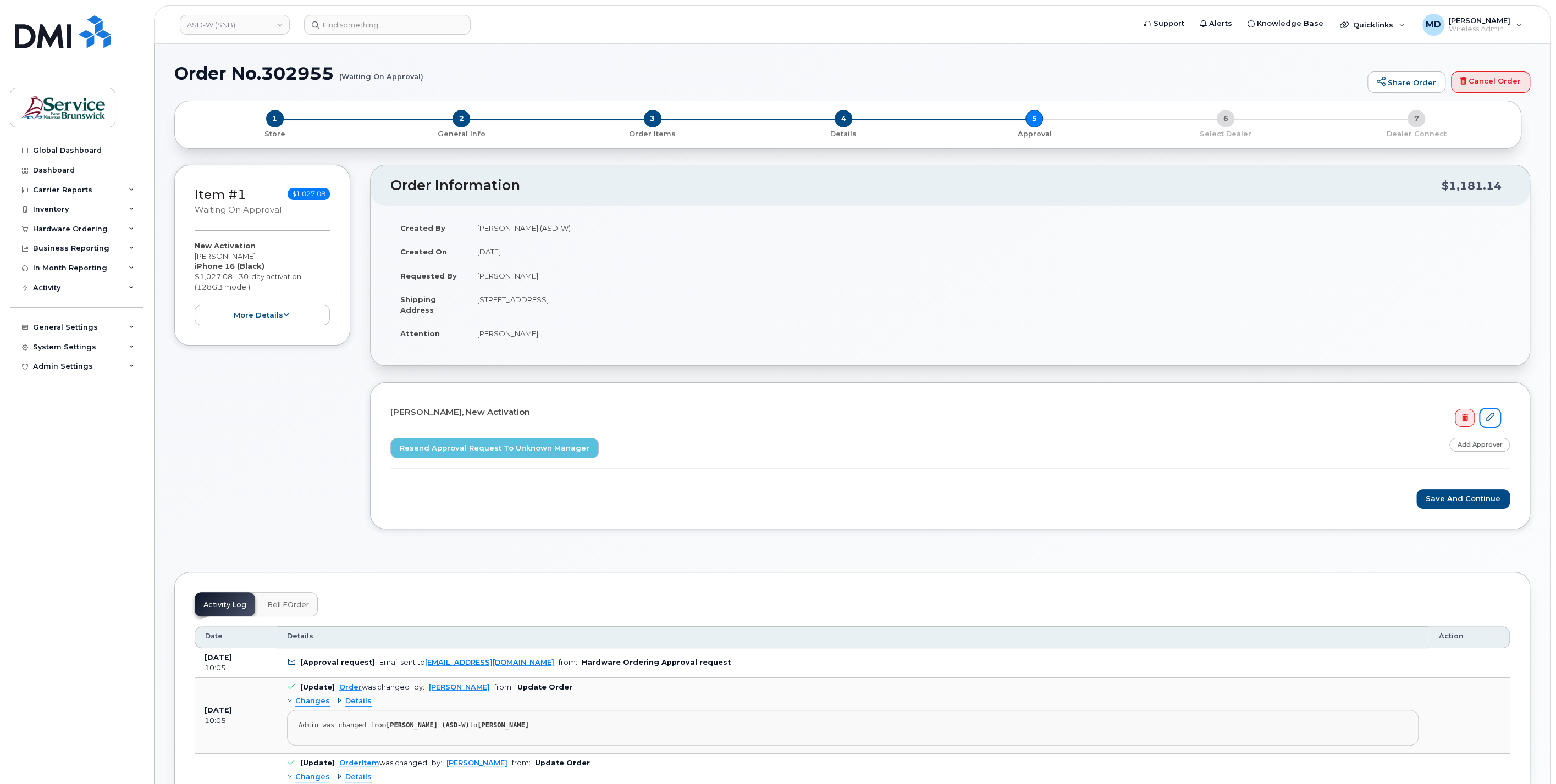
drag, startPoint x: 1494, startPoint y: 417, endPoint x: 1482, endPoint y: 435, distance: 21.6
click at [1494, 418] on icon at bounding box center [1490, 417] width 9 height 9
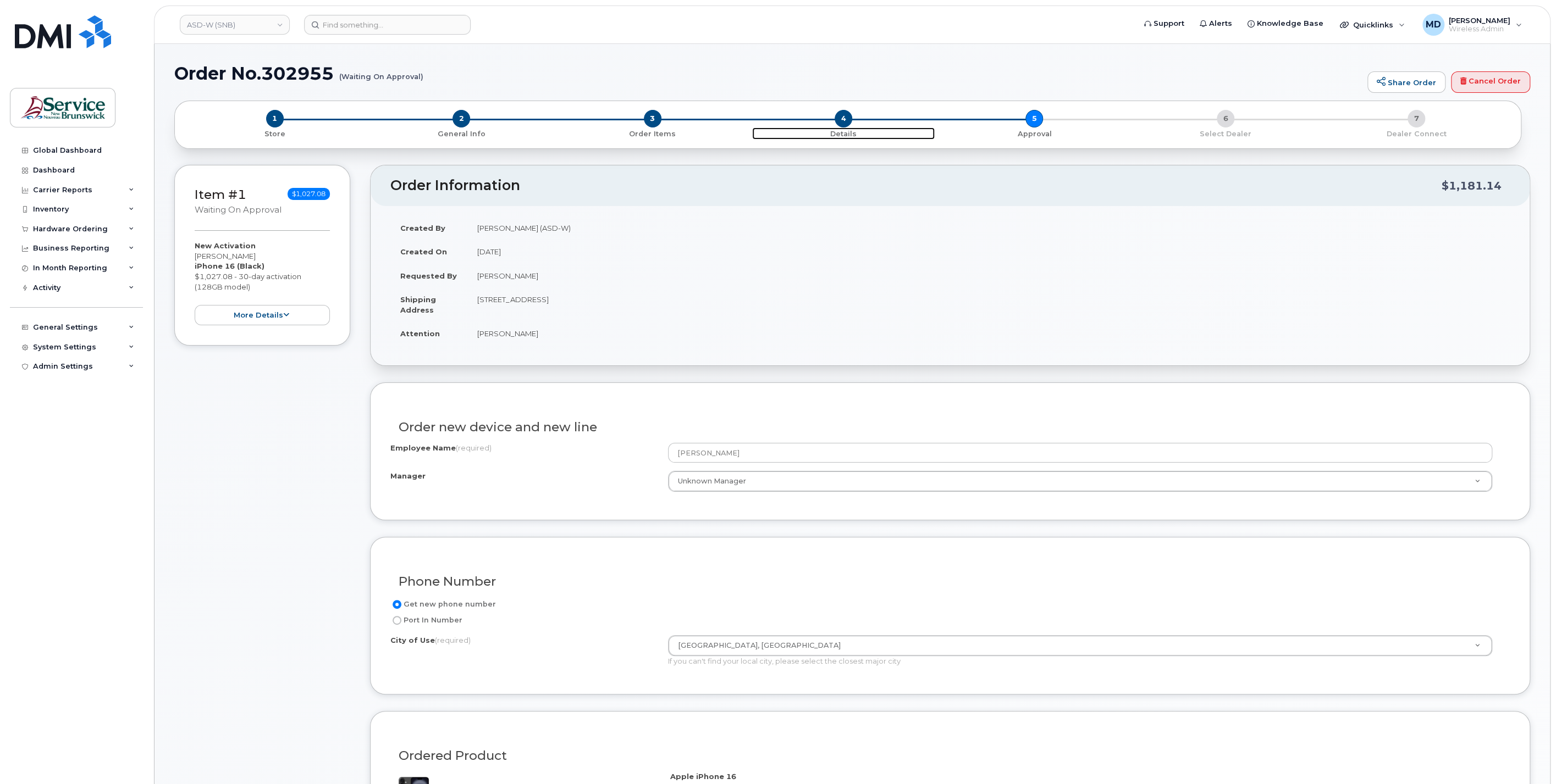
click at [842, 118] on span "4" at bounding box center [843, 118] width 17 height 17
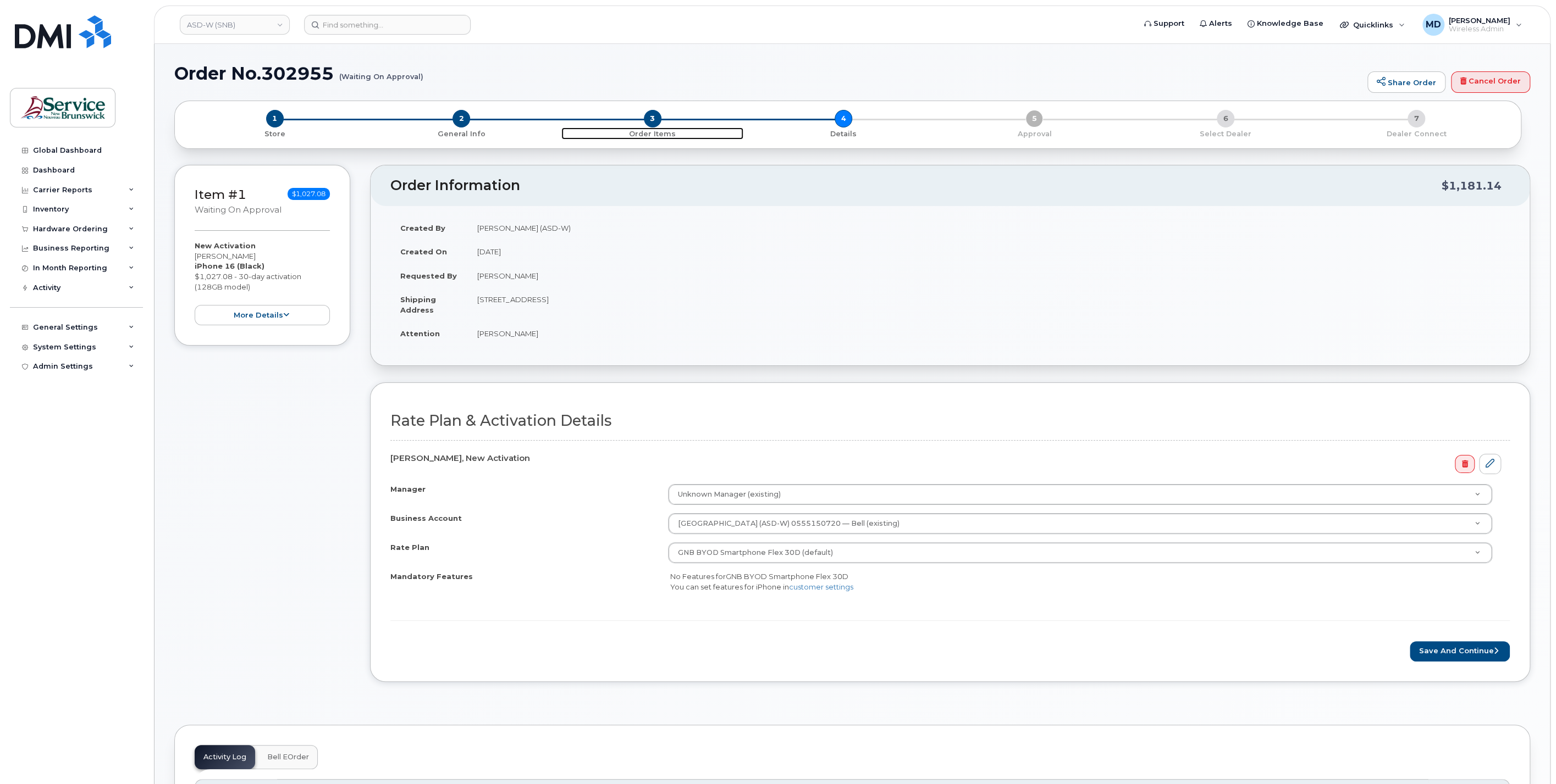
click at [654, 122] on span "3" at bounding box center [653, 118] width 17 height 17
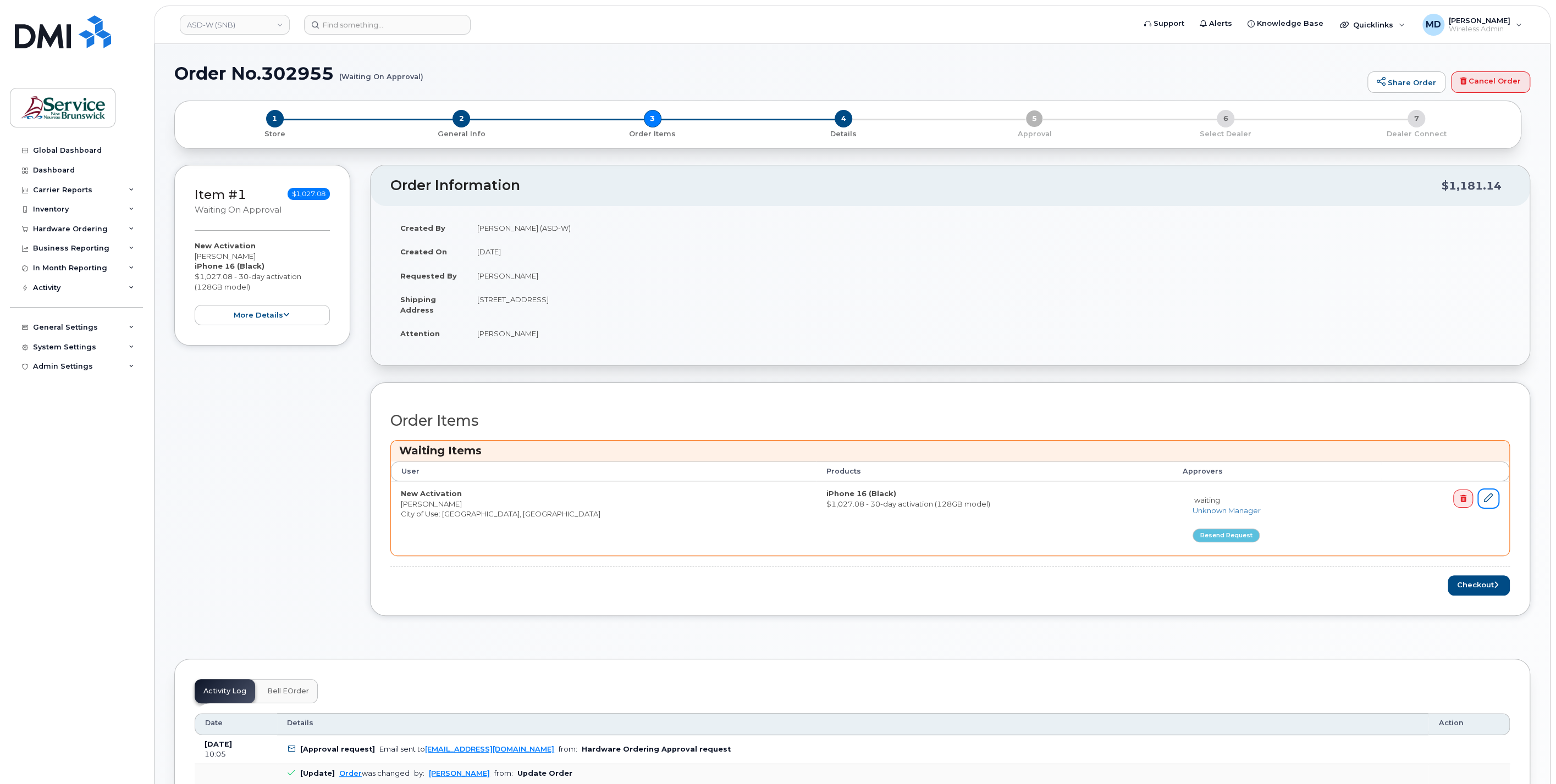
drag, startPoint x: 1494, startPoint y: 497, endPoint x: 1483, endPoint y: 471, distance: 28.2
click at [1492, 497] on link at bounding box center [1487, 499] width 22 height 21
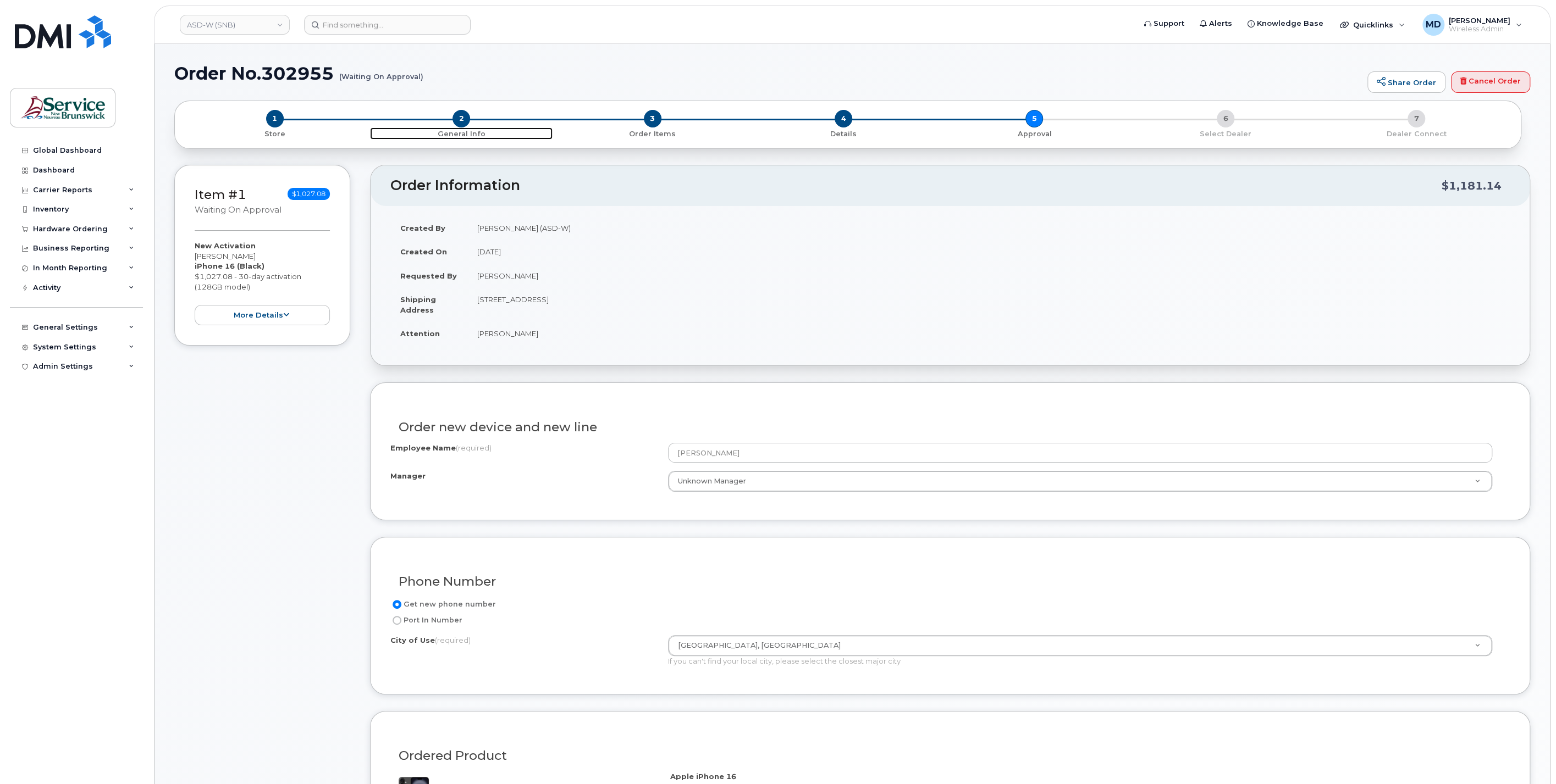
drag, startPoint x: 463, startPoint y: 118, endPoint x: 479, endPoint y: 160, distance: 44.9
click at [463, 118] on span "2" at bounding box center [461, 118] width 17 height 17
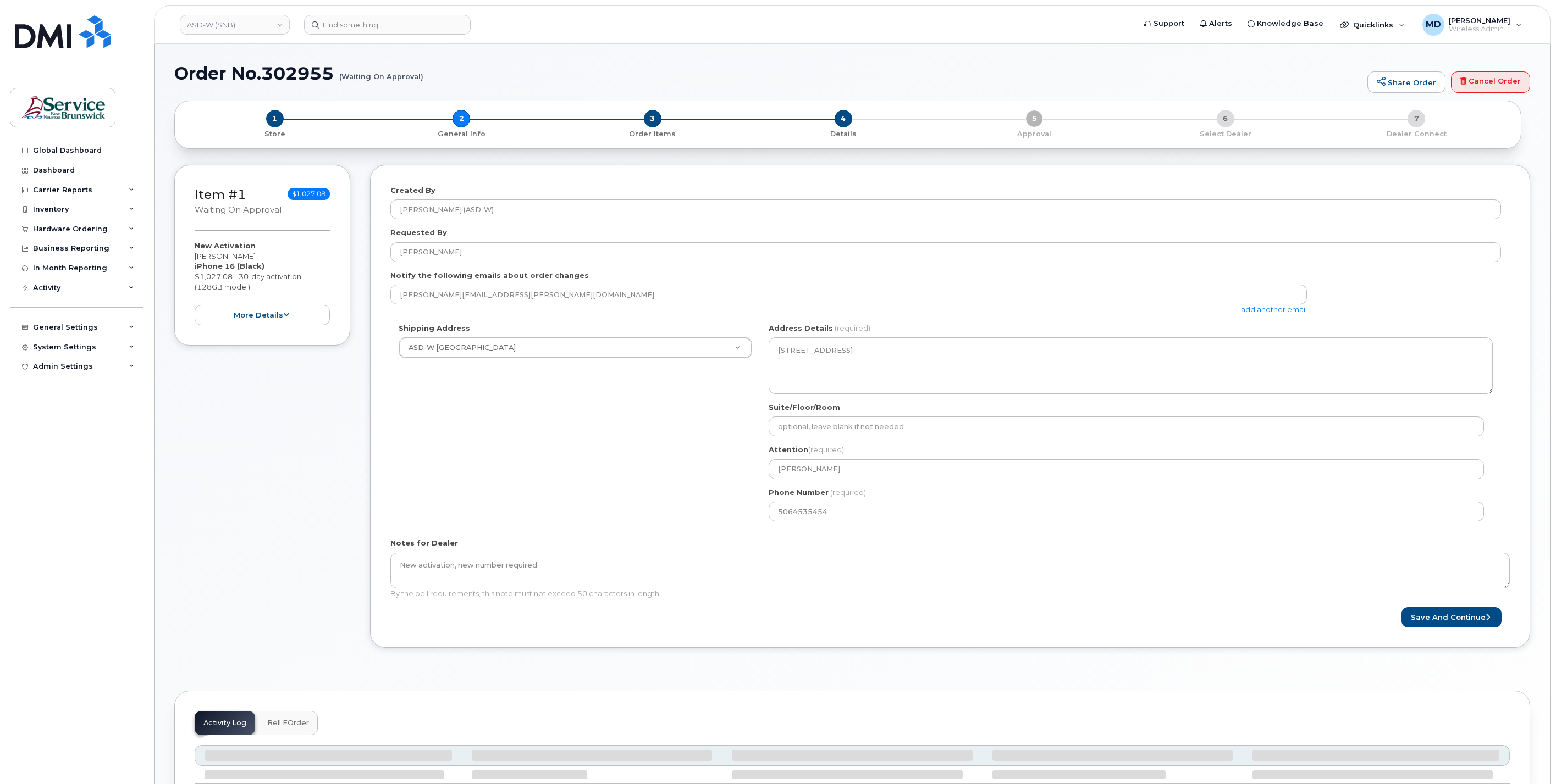
select select
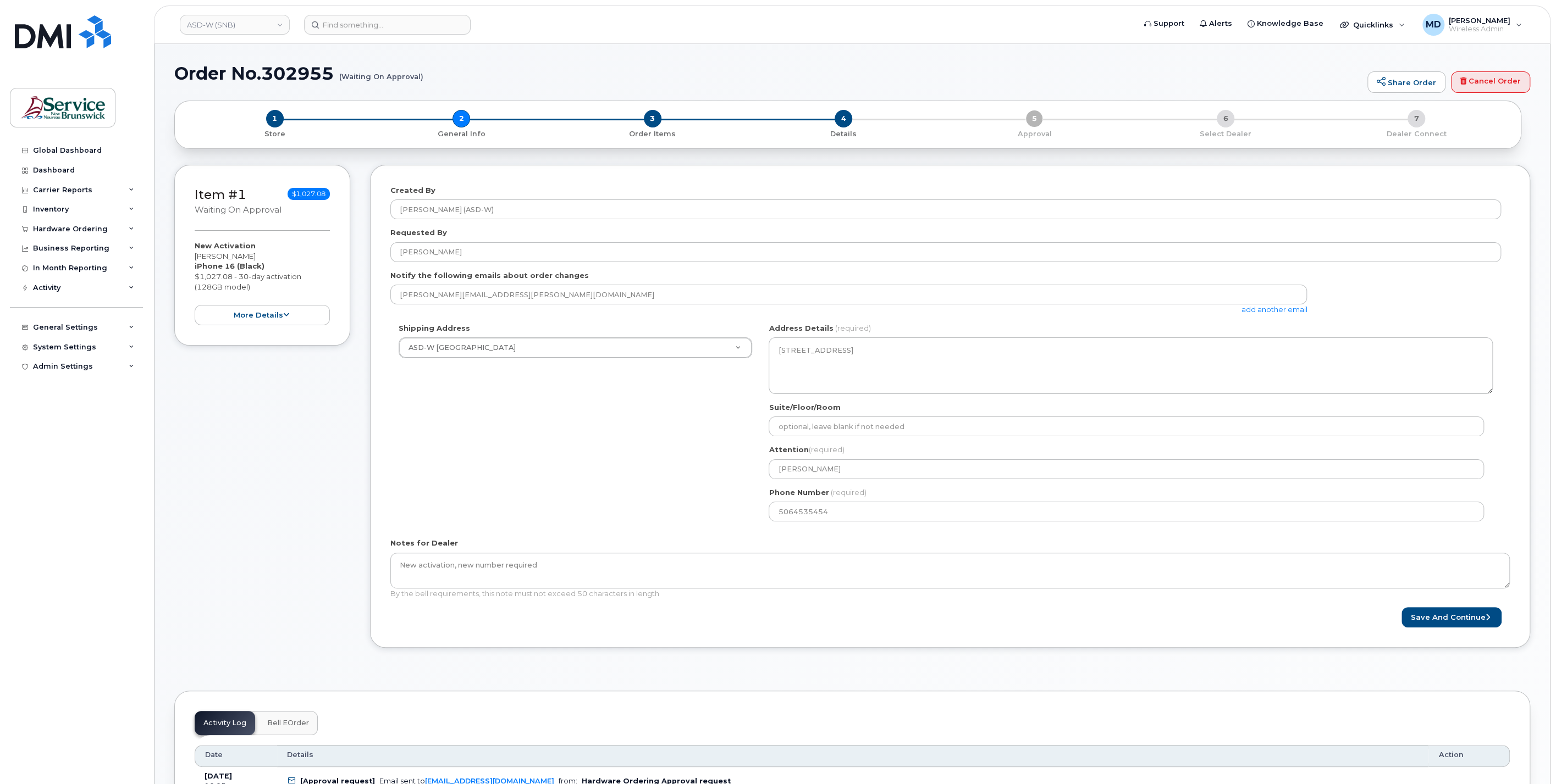
scroll to position [203, 0]
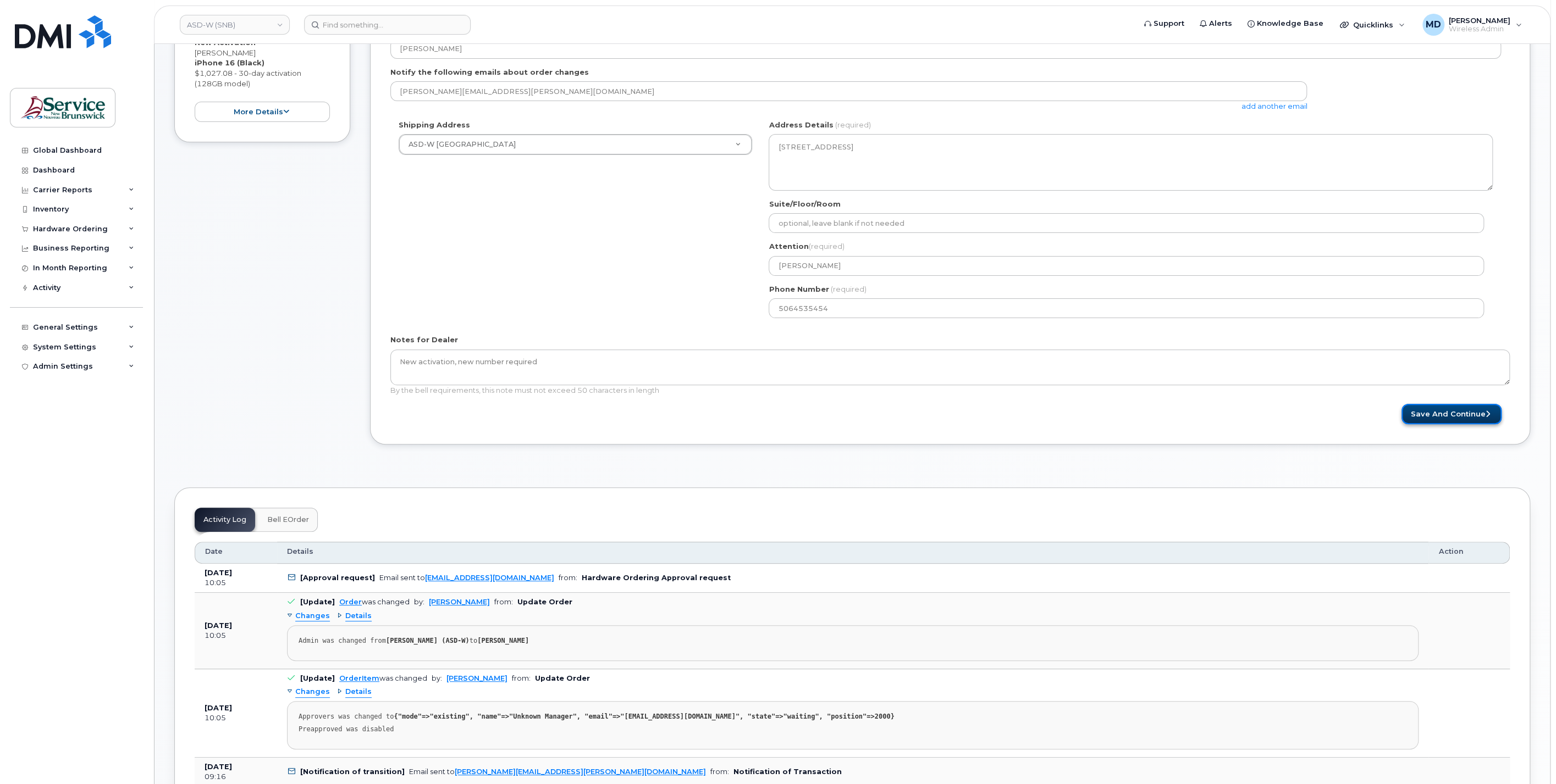
click at [1433, 414] on button "Save and Continue" at bounding box center [1451, 414] width 100 height 21
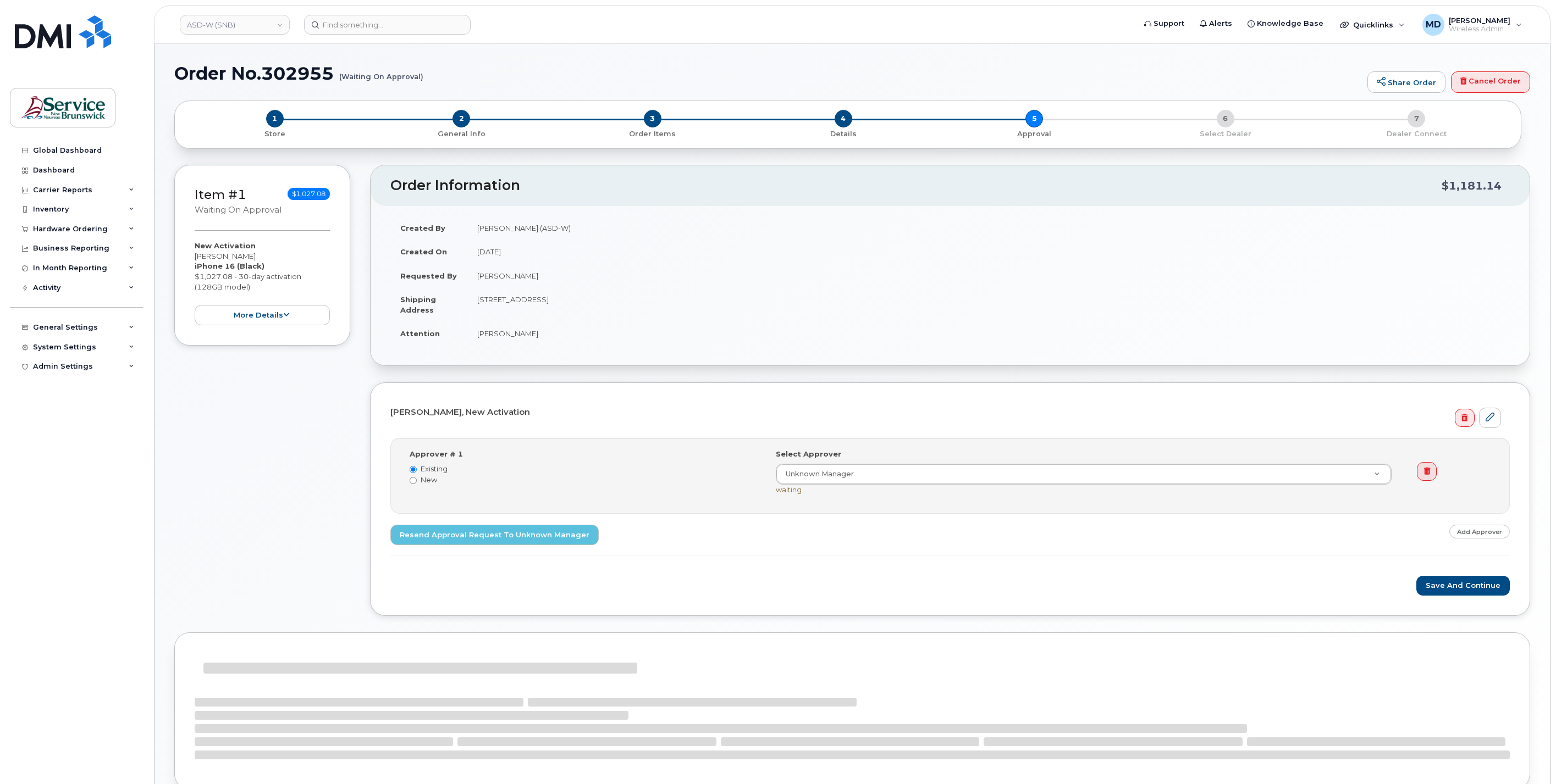
select select
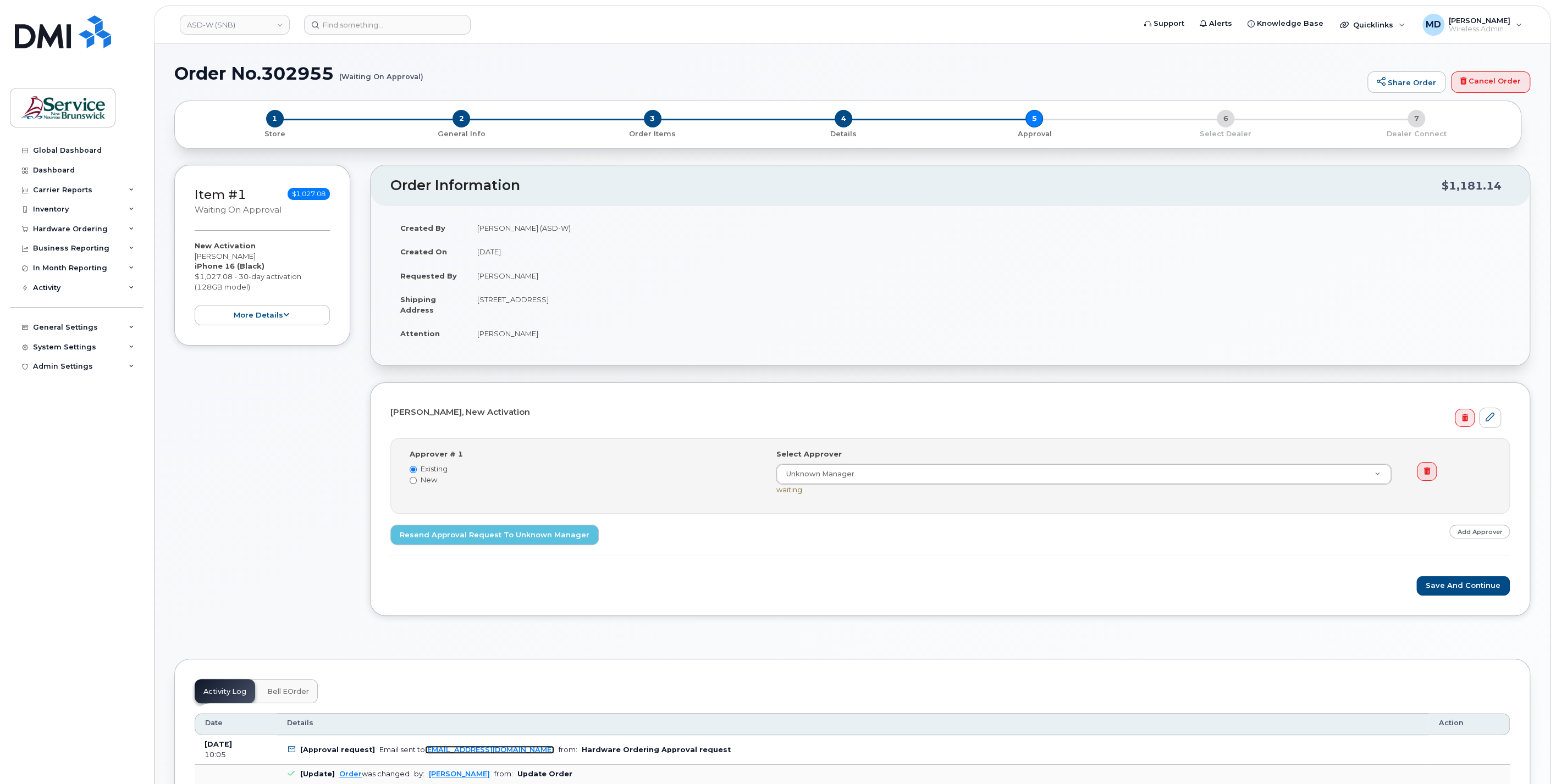
click at [497, 746] on link "[EMAIL_ADDRESS][DOMAIN_NAME]" at bounding box center [489, 750] width 129 height 8
click at [732, 598] on div "[PERSON_NAME], New Activation Step-by-step approvals: Unknown Manager » Approve…" at bounding box center [949, 499] width 1160 height 234
click at [1468, 419] on link at bounding box center [1464, 418] width 19 height 19
drag, startPoint x: 267, startPoint y: 77, endPoint x: 337, endPoint y: 73, distance: 70.1
click at [337, 73] on h1 "Order No.302955 (Waiting On Approval)" at bounding box center [768, 73] width 1188 height 19
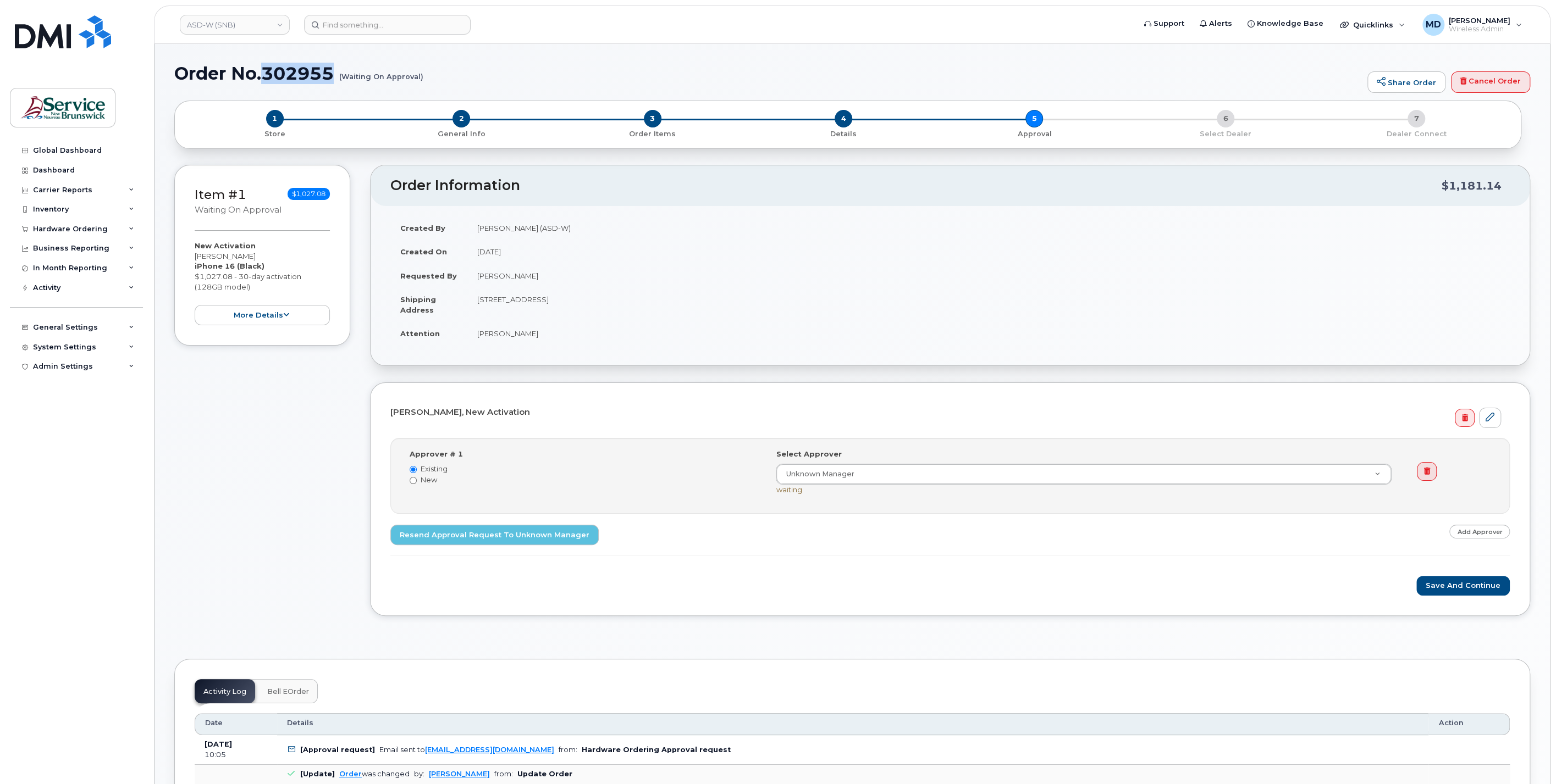
copy h1 "302955"
